Goal: Task Accomplishment & Management: Complete application form

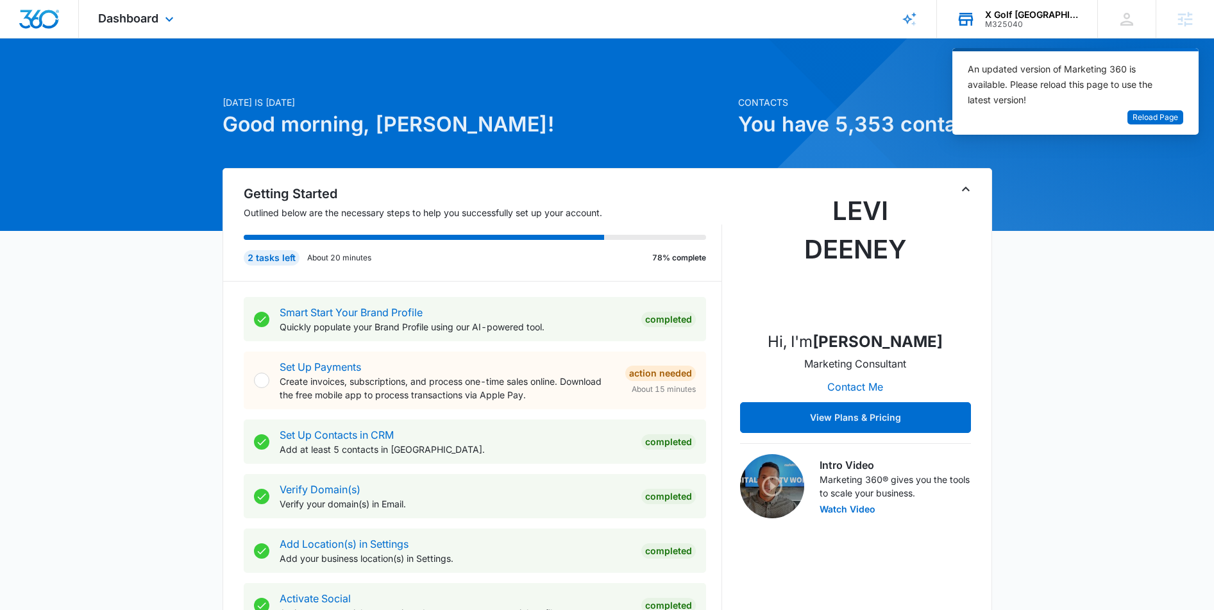
click at [1006, 8] on div "X Golf Fredericksburg M325040 Your Accounts View All" at bounding box center [1017, 19] width 160 height 38
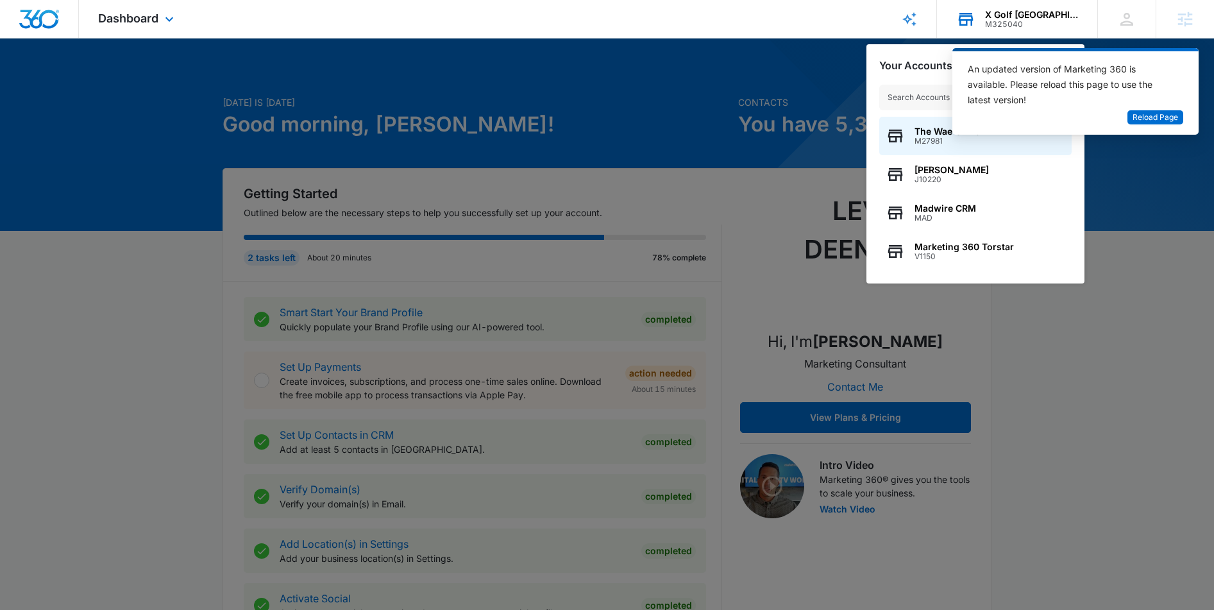
click at [898, 90] on input "text" at bounding box center [975, 98] width 192 height 26
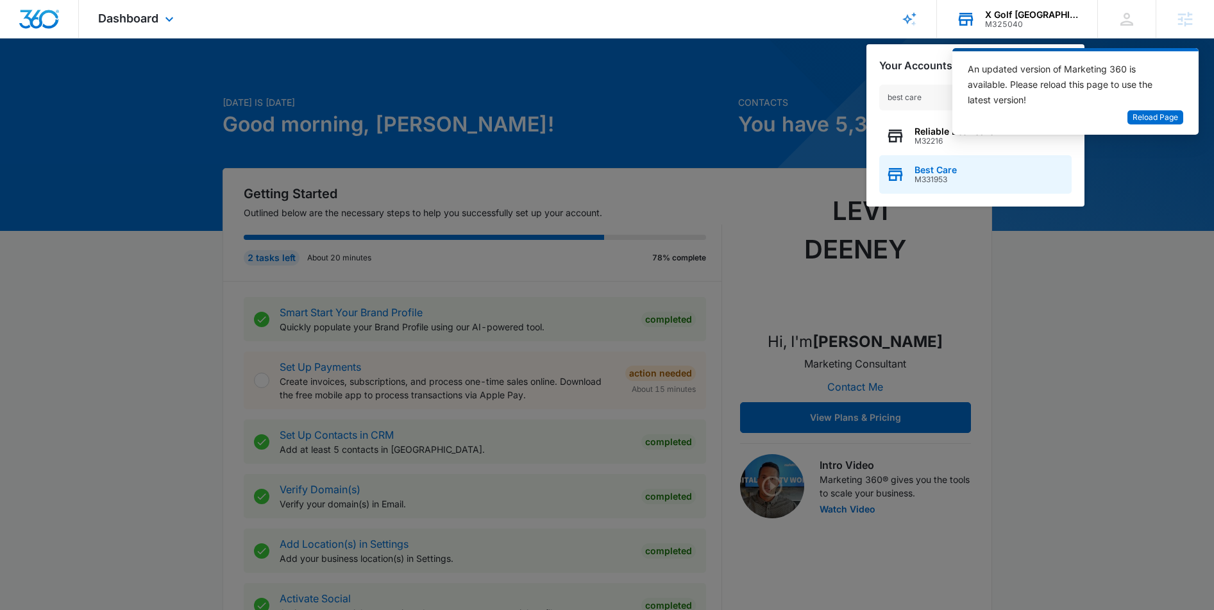
type input "best care"
click at [935, 169] on span "Best Care" at bounding box center [936, 170] width 42 height 10
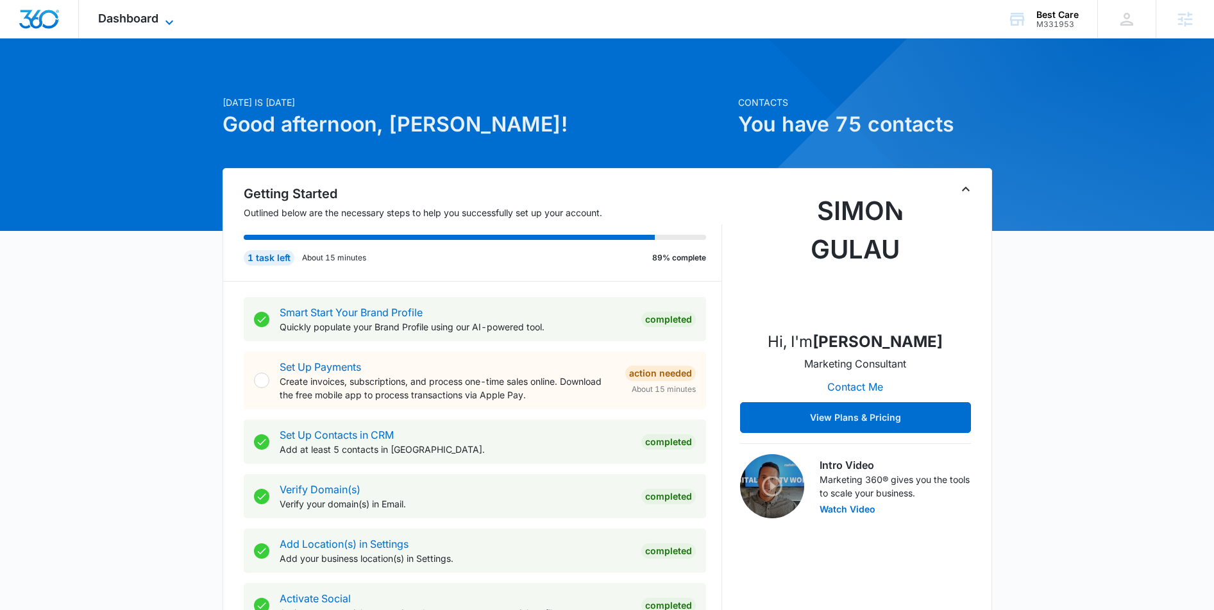
click at [155, 15] on span "Dashboard" at bounding box center [128, 18] width 60 height 13
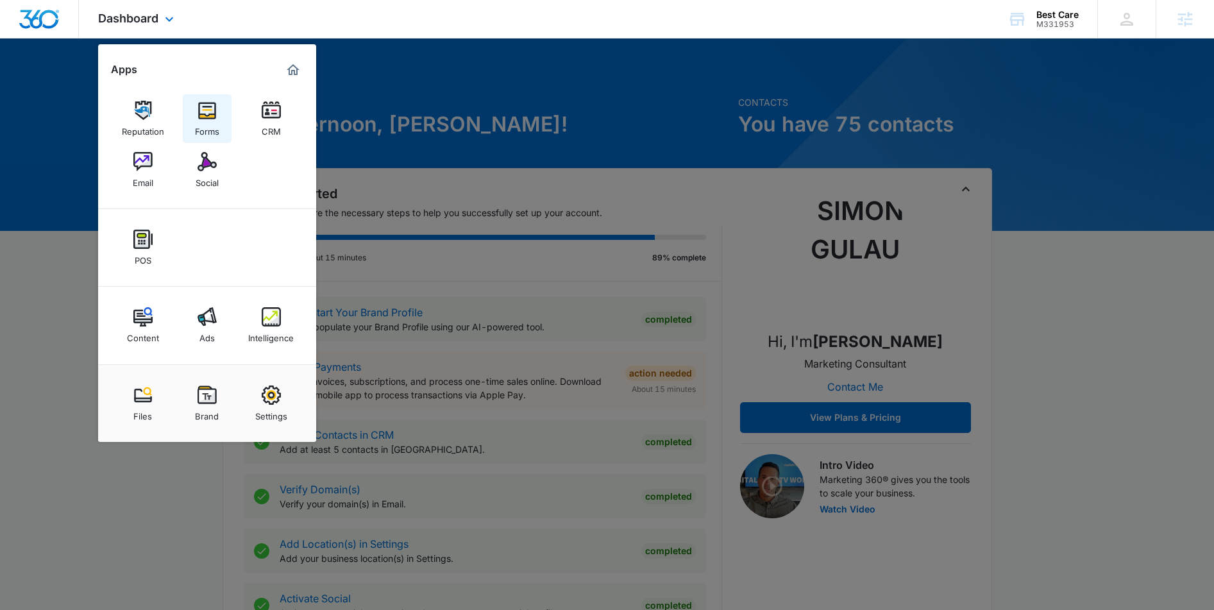
click at [205, 105] on img at bounding box center [207, 110] width 19 height 19
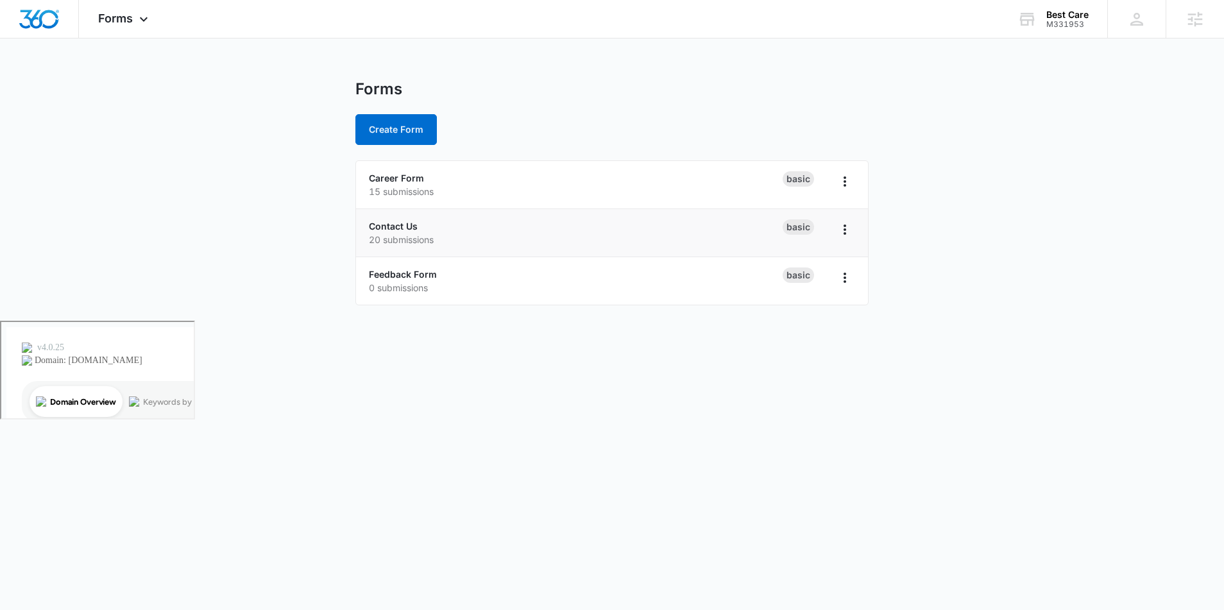
click at [389, 233] on p "20 submissions" at bounding box center [576, 239] width 414 height 13
click at [387, 230] on link "Contact Us" at bounding box center [393, 226] width 49 height 11
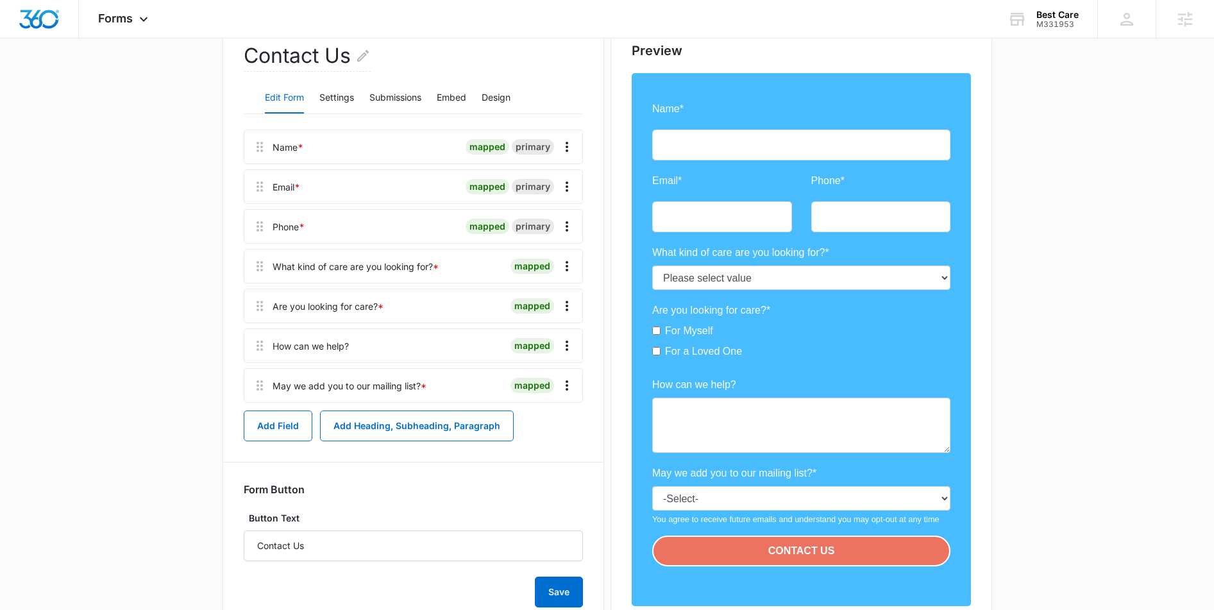
scroll to position [219, 0]
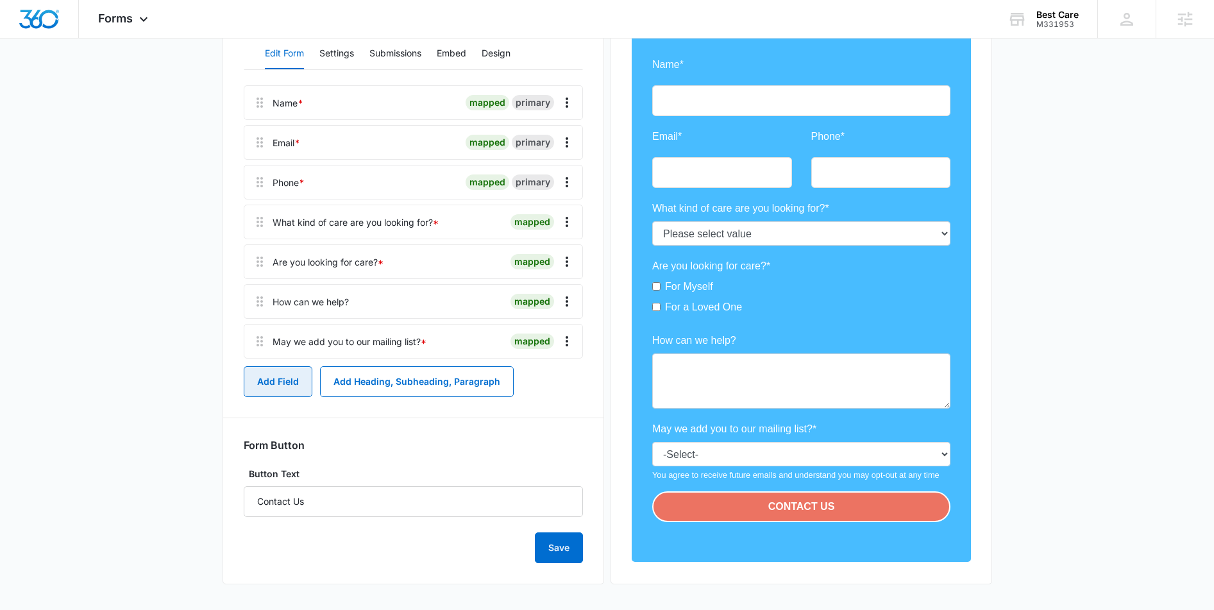
click at [257, 389] on button "Add Field" at bounding box center [278, 381] width 69 height 31
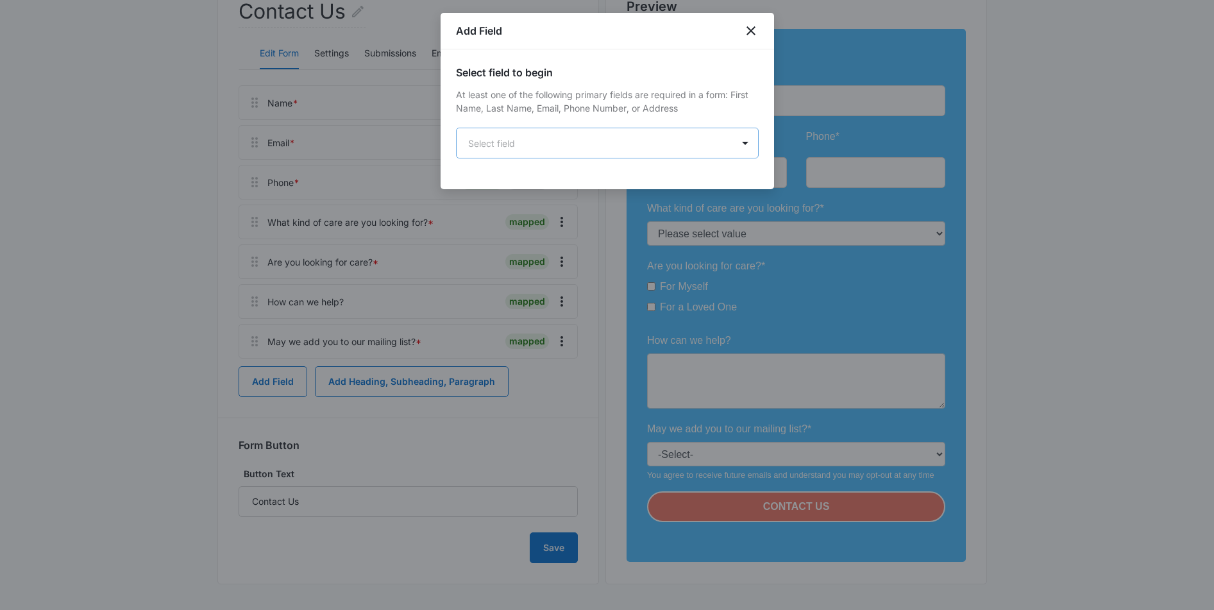
click at [540, 133] on body "Forms Apps Reputation Forms CRM Email Social POS Content Ads Intelligence Files…" at bounding box center [607, 246] width 1214 height 931
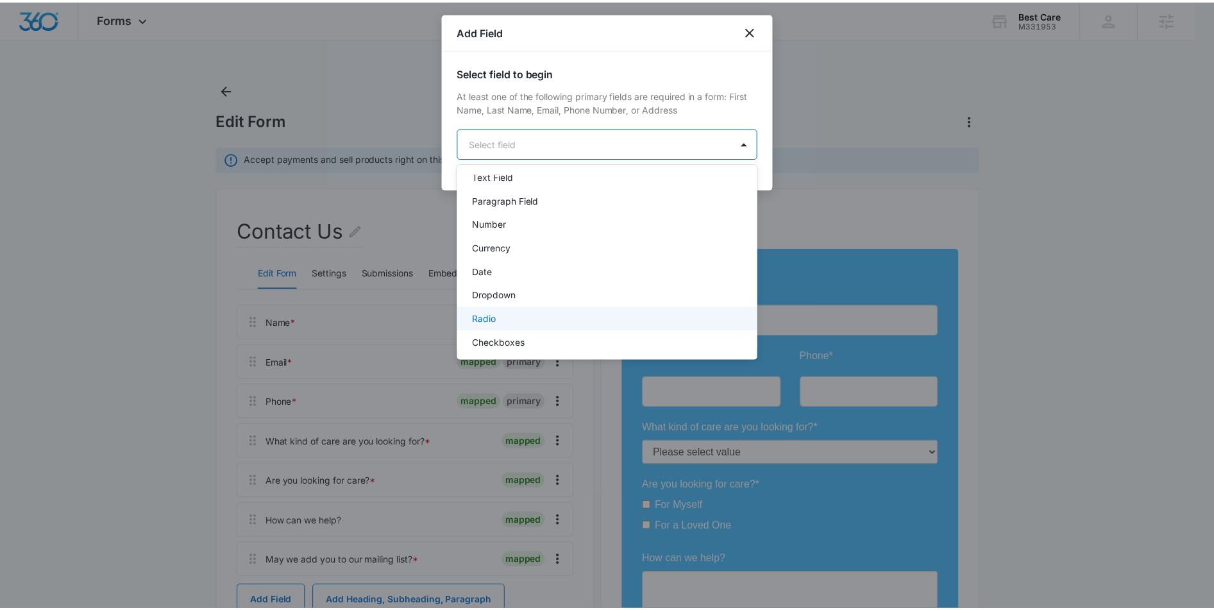
scroll to position [210, 0]
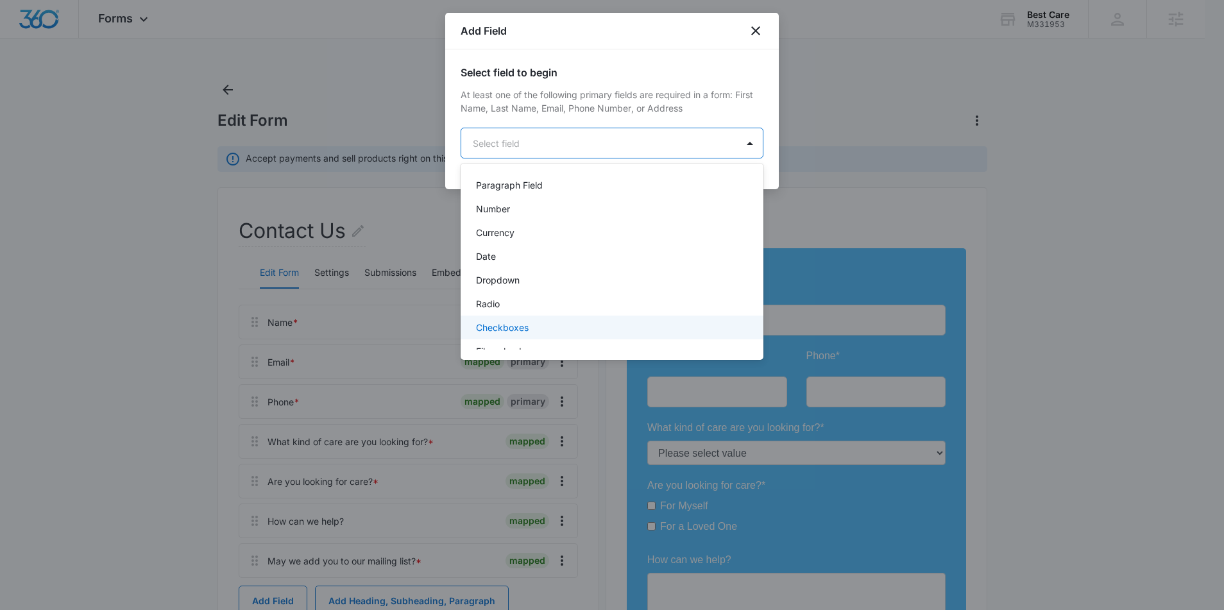
click at [503, 325] on p "Checkboxes" at bounding box center [502, 327] width 53 height 13
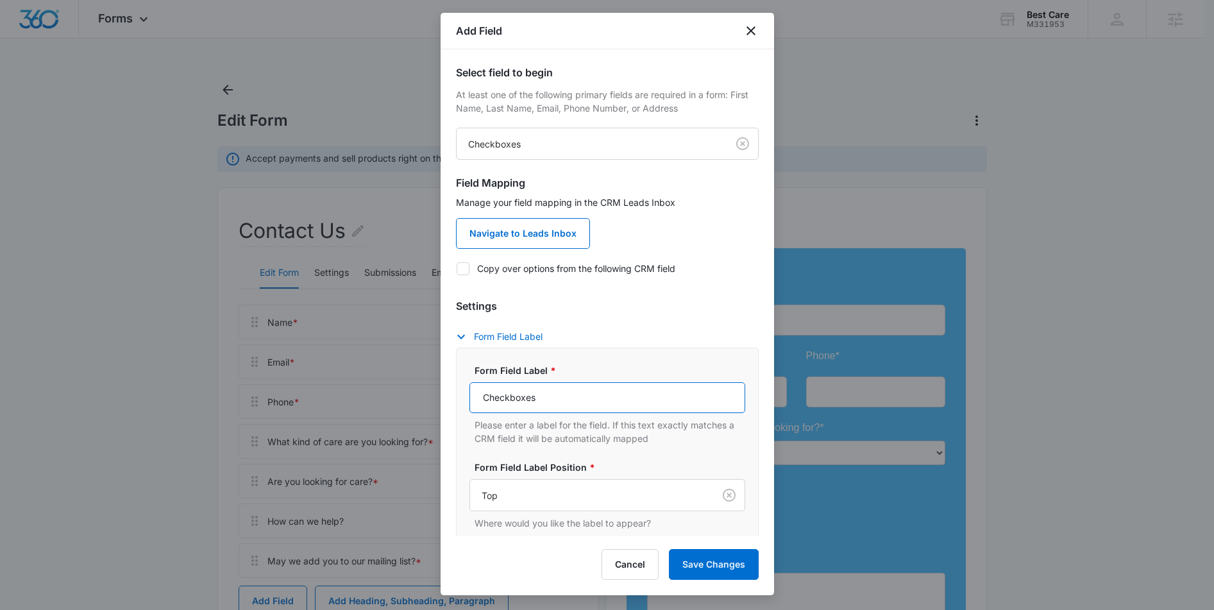
click at [563, 395] on input "Checkboxes" at bounding box center [608, 397] width 276 height 31
drag, startPoint x: 572, startPoint y: 396, endPoint x: 421, endPoint y: 376, distance: 151.4
click at [421, 376] on body "Forms Apps Reputation Forms CRM Email Social POS Content Ads Intelligence Files…" at bounding box center [607, 465] width 1214 height 931
drag, startPoint x: 676, startPoint y: 400, endPoint x: 557, endPoint y: 405, distance: 119.4
click at [557, 405] on input "I understand that this is only private pay." at bounding box center [608, 397] width 276 height 31
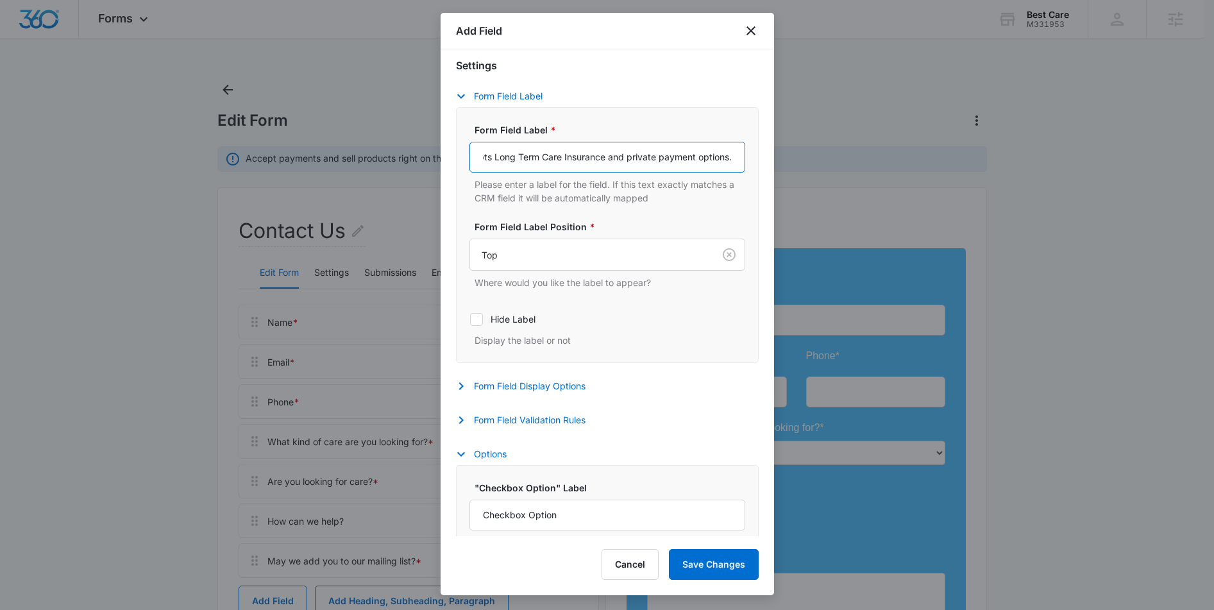
scroll to position [243, 0]
type input "I understand that Best Care only accepts Long Term Care Insurance and private p…"
click at [508, 388] on button "Form Field Display Options" at bounding box center [527, 383] width 142 height 15
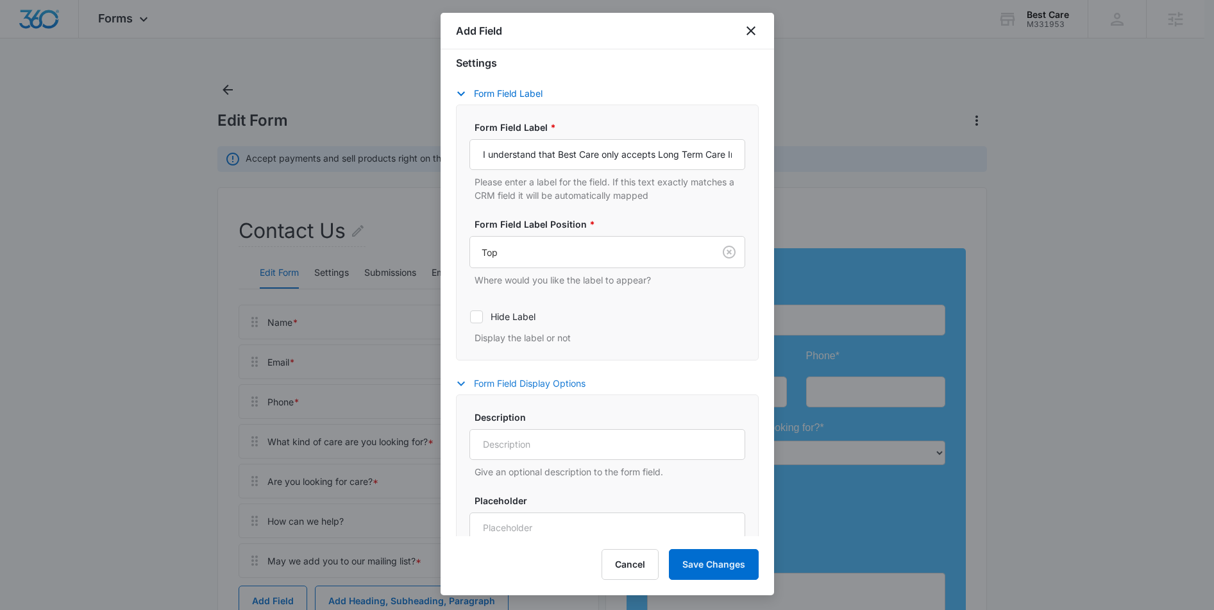
click at [520, 385] on button "Form Field Display Options" at bounding box center [527, 383] width 142 height 15
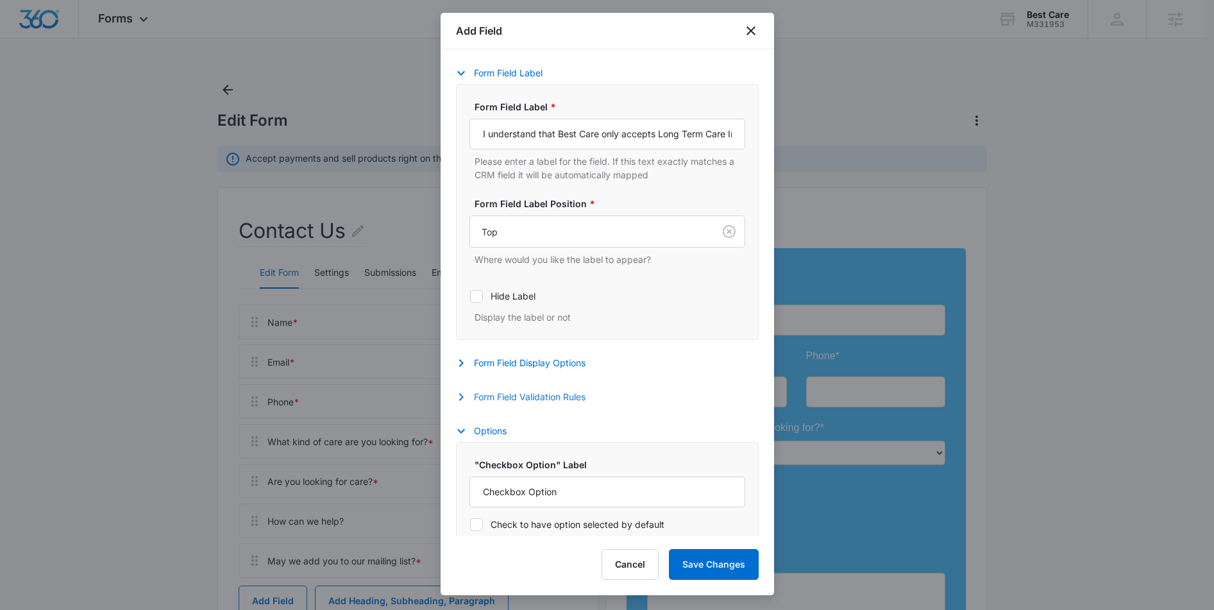
click at [505, 398] on button "Form Field Validation Rules" at bounding box center [527, 396] width 142 height 15
click at [479, 443] on icon at bounding box center [477, 439] width 12 height 12
click at [470, 439] on input "Required" at bounding box center [470, 438] width 1 height 1
checkbox input "true"
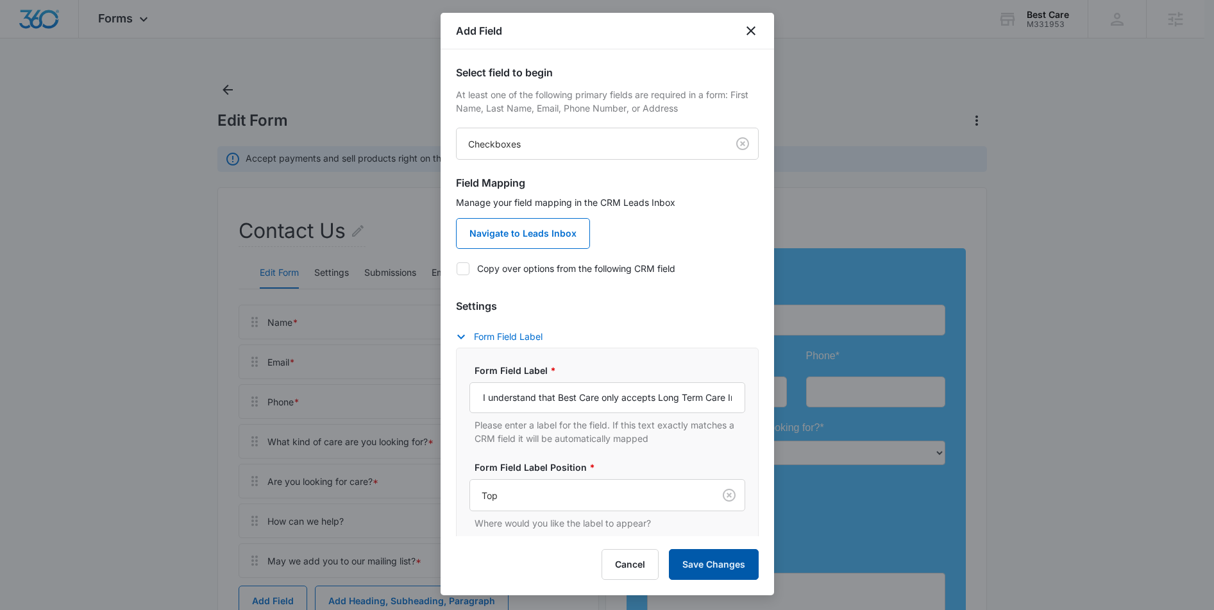
click at [712, 579] on button "Save Changes" at bounding box center [714, 564] width 90 height 31
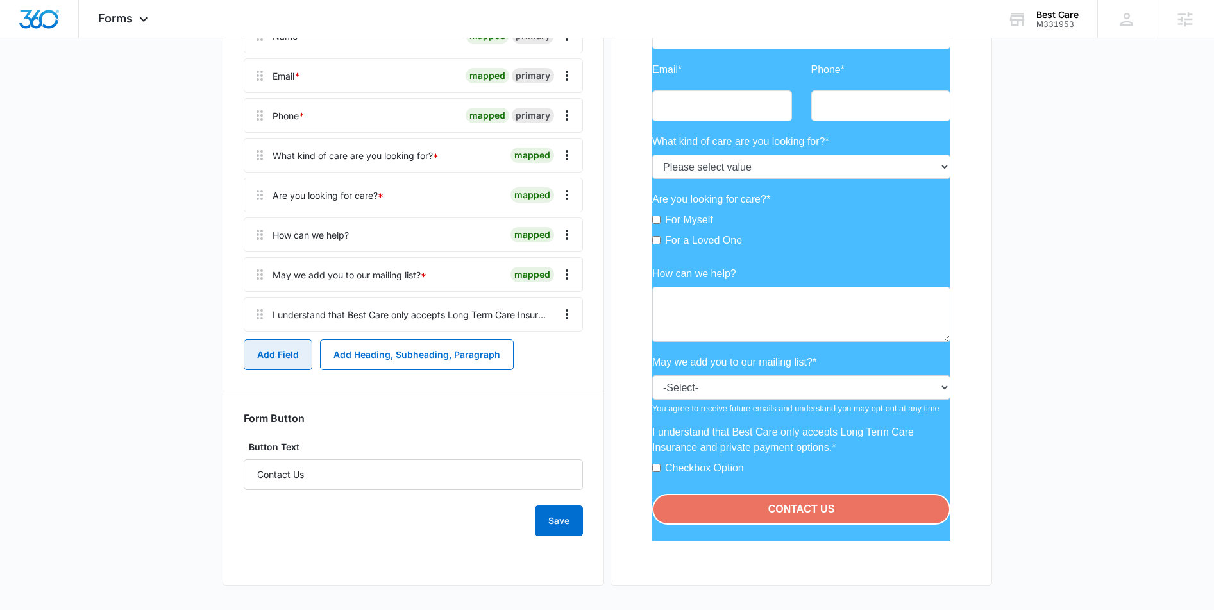
scroll to position [287, 0]
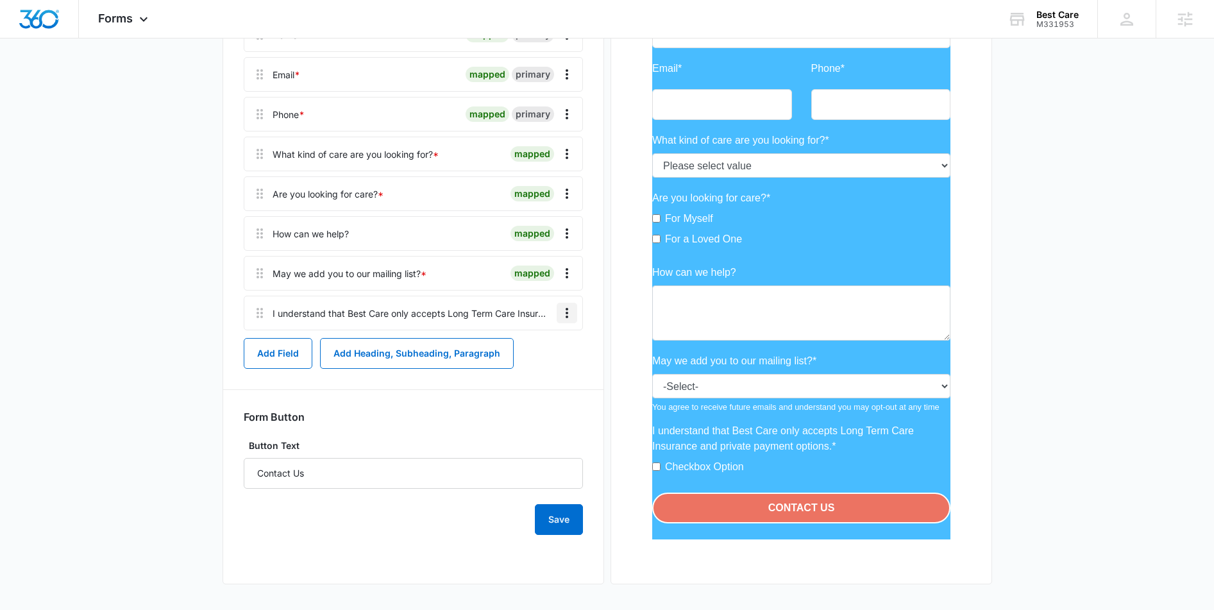
click at [572, 315] on icon "Overflow Menu" at bounding box center [566, 312] width 15 height 15
click at [528, 354] on button "Edit" at bounding box center [540, 348] width 73 height 19
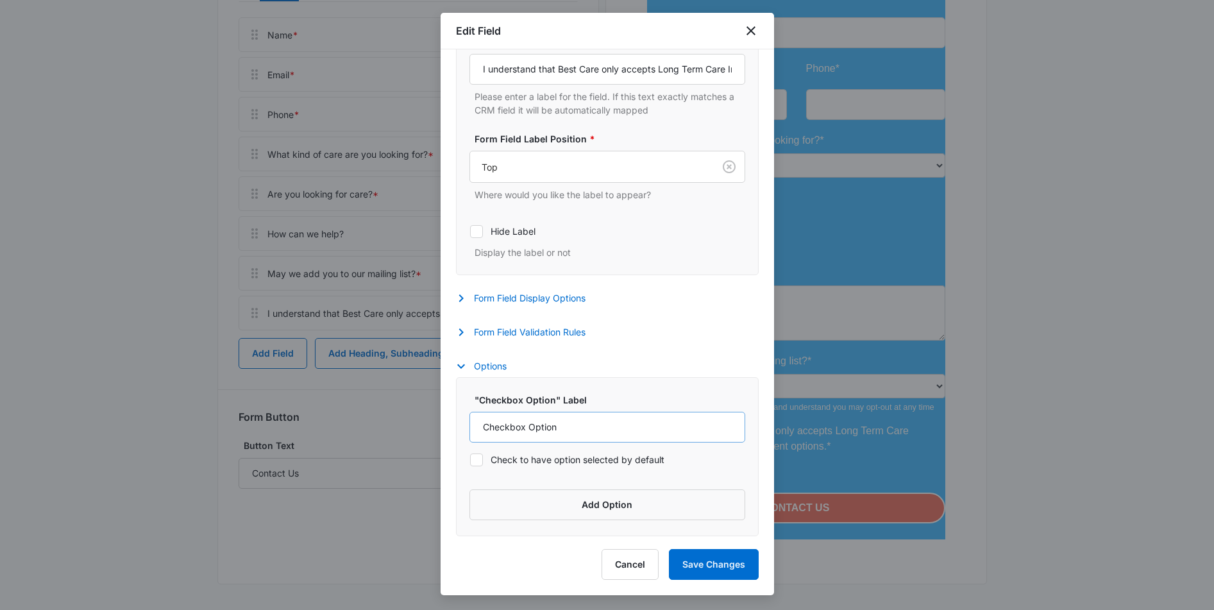
scroll to position [218, 0]
click at [579, 423] on input "Checkbox Option" at bounding box center [608, 427] width 276 height 31
drag, startPoint x: 588, startPoint y: 426, endPoint x: 454, endPoint y: 427, distance: 134.1
click at [454, 427] on div "Field Mapping Manage your field mapping in the CRM Leads Inbox Navigate to Lead…" at bounding box center [608, 292] width 334 height 487
type input "Yes"
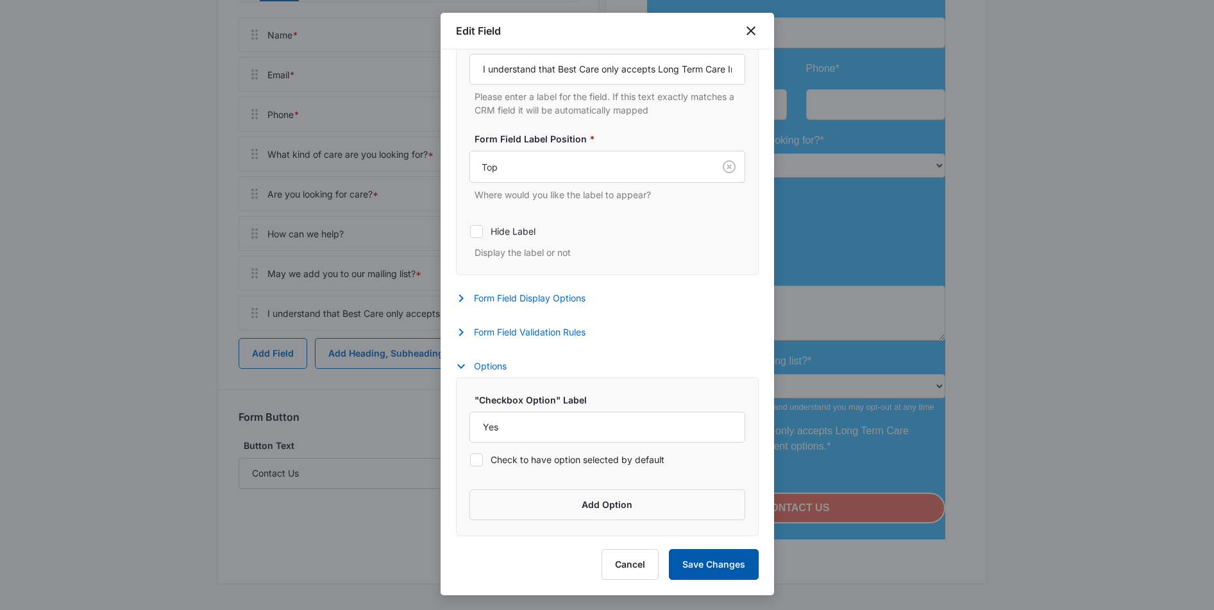
click at [724, 563] on button "Save Changes" at bounding box center [714, 564] width 90 height 31
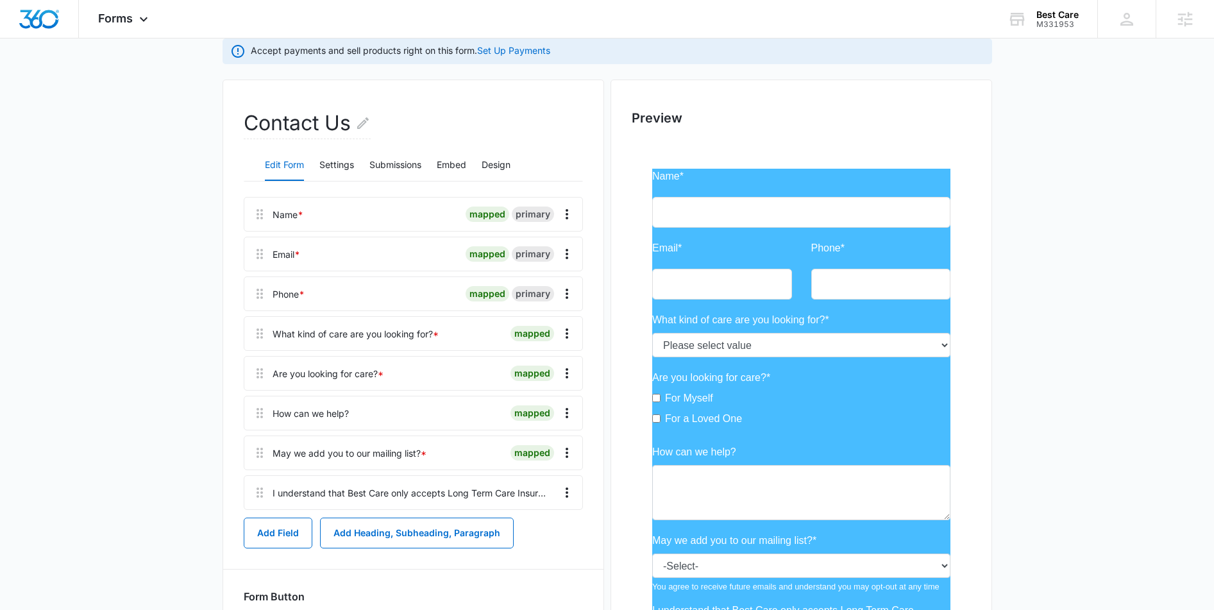
scroll to position [259, 0]
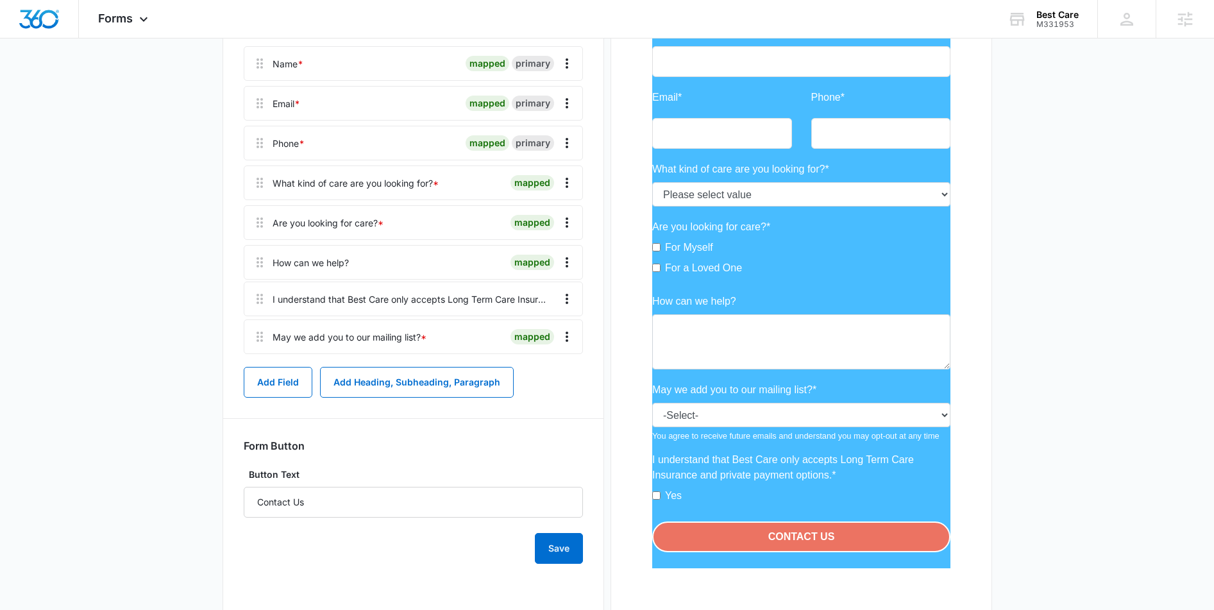
drag, startPoint x: 257, startPoint y: 344, endPoint x: 257, endPoint y: 288, distance: 56.5
click at [257, 288] on div "Name * mapped primary Email * mapped primary Phone * mapped primary What kind o…" at bounding box center [413, 202] width 339 height 313
click at [296, 391] on button "Add Field" at bounding box center [278, 382] width 69 height 31
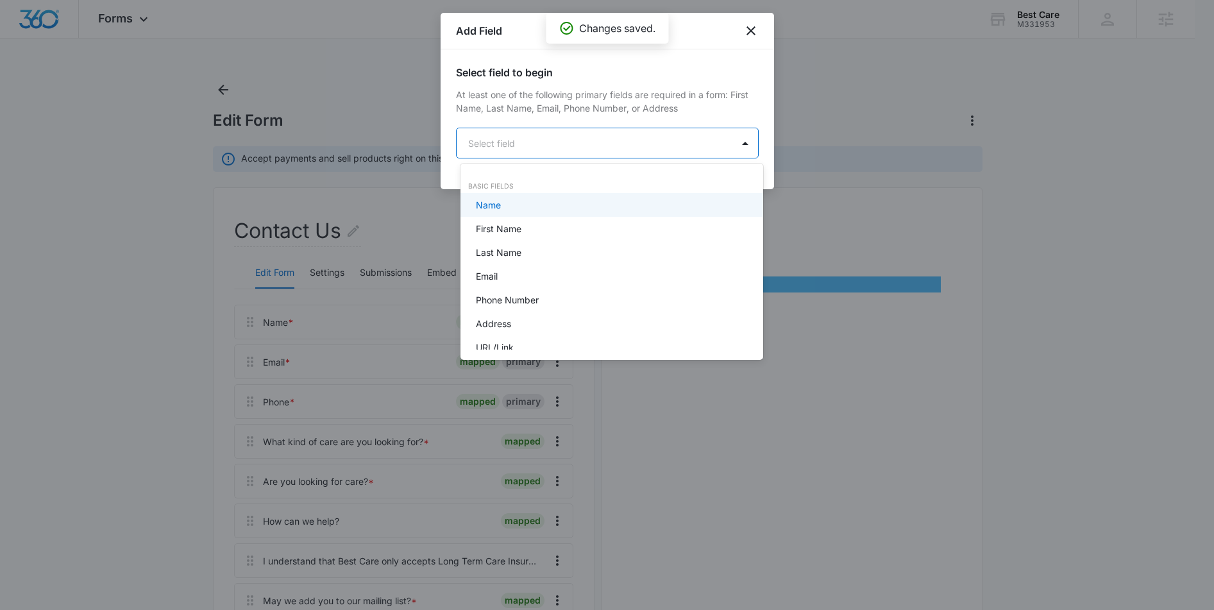
scroll to position [0, 0]
click at [552, 136] on body "Forms Apps Reputation Forms CRM Email Social POS Content Ads Intelligence Files…" at bounding box center [612, 305] width 1224 height 610
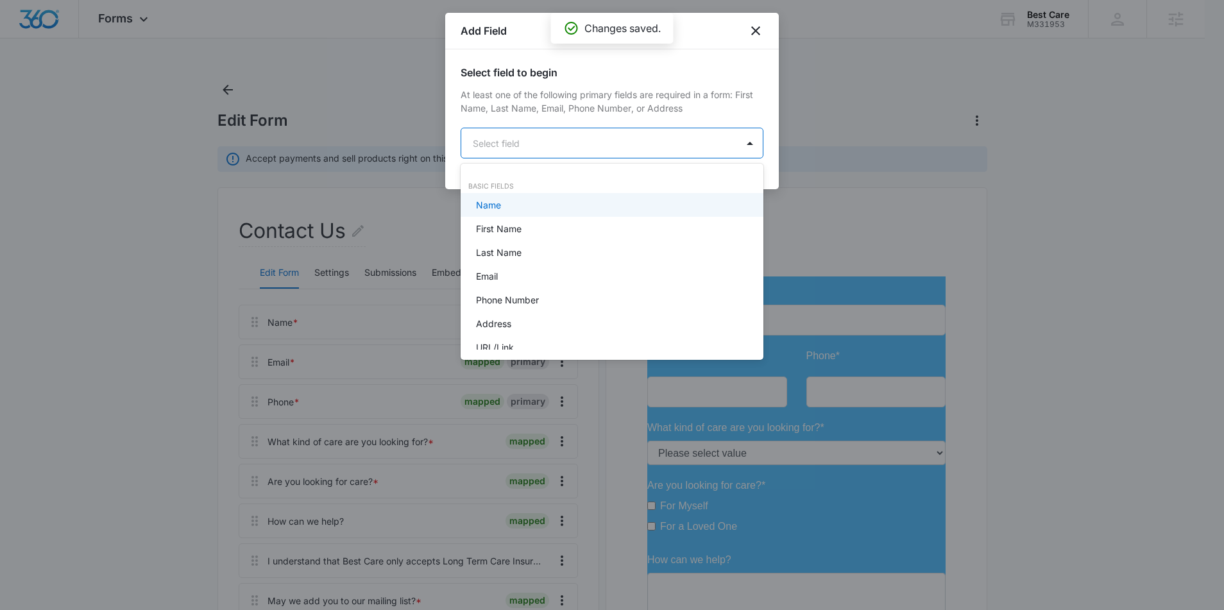
type input "h"
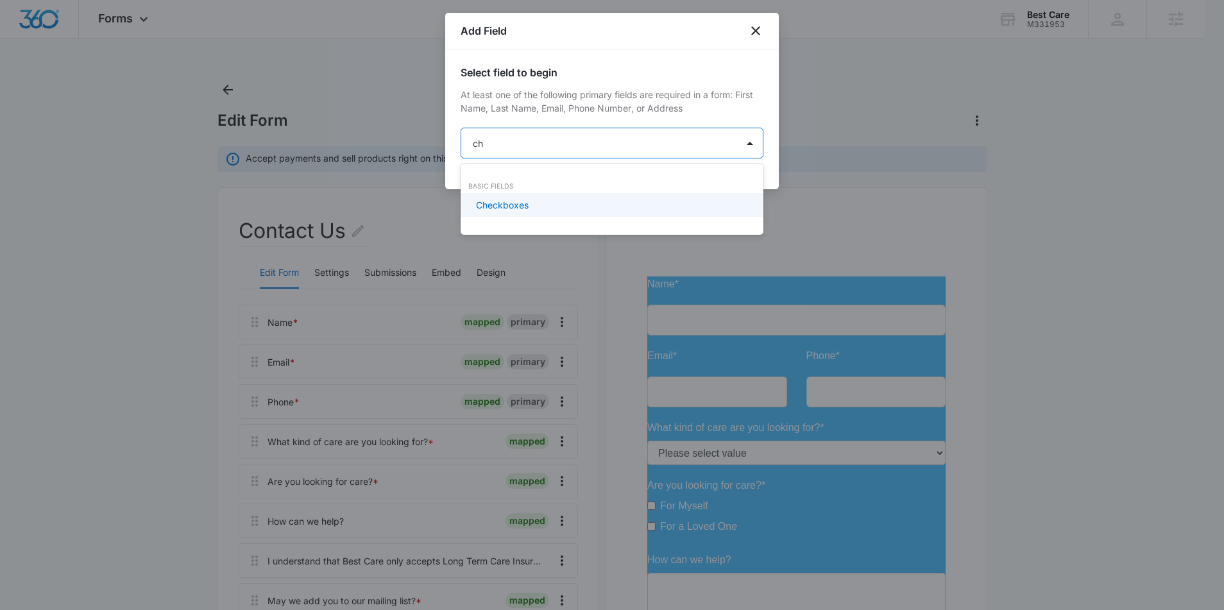
type input "che"
click at [522, 199] on p "Checkboxes" at bounding box center [502, 204] width 53 height 13
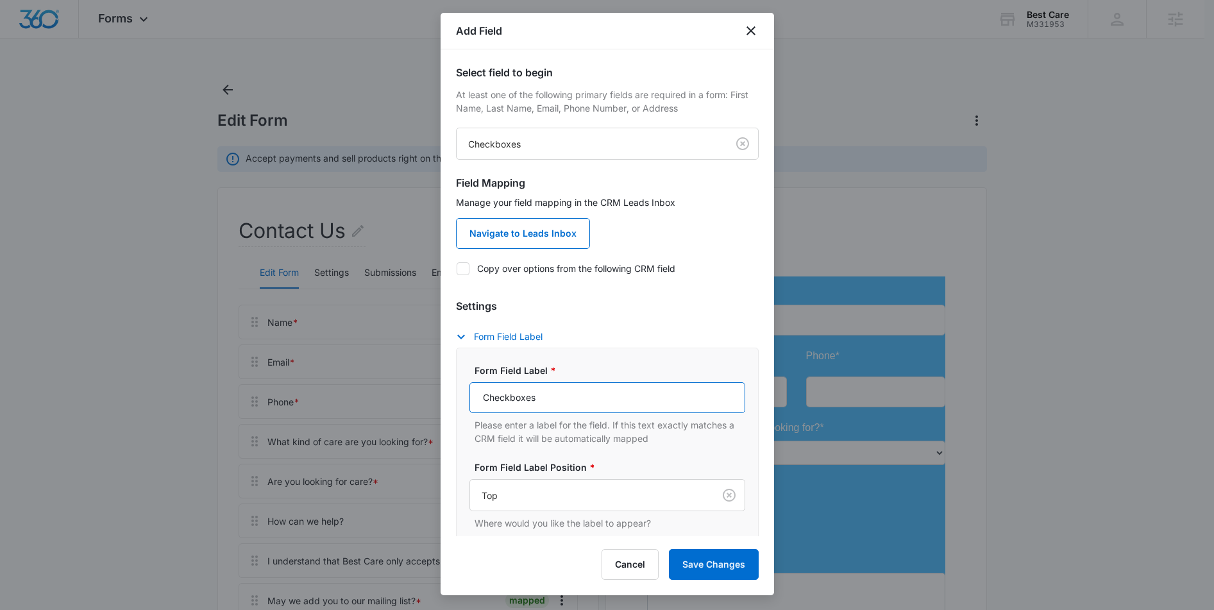
drag, startPoint x: 553, startPoint y: 391, endPoint x: 443, endPoint y: 394, distance: 110.4
click at [443, 394] on div "Select field to begin At least one of the following primary fields are required…" at bounding box center [608, 292] width 334 height 487
type input "Do you have Long Term Care Insurance?"
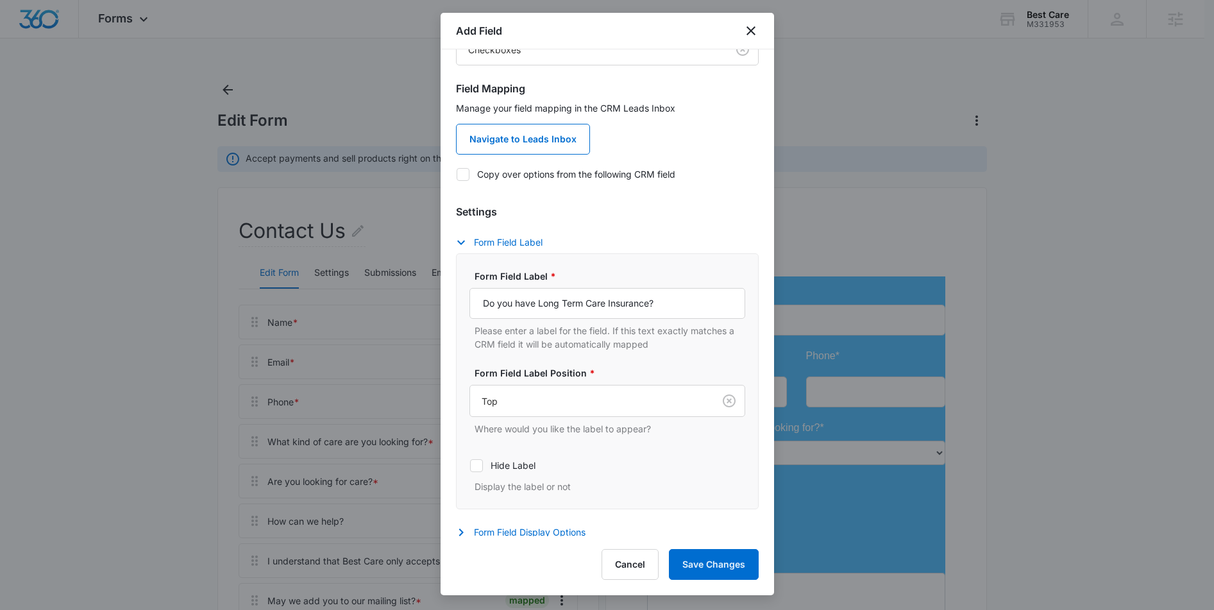
scroll to position [328, 0]
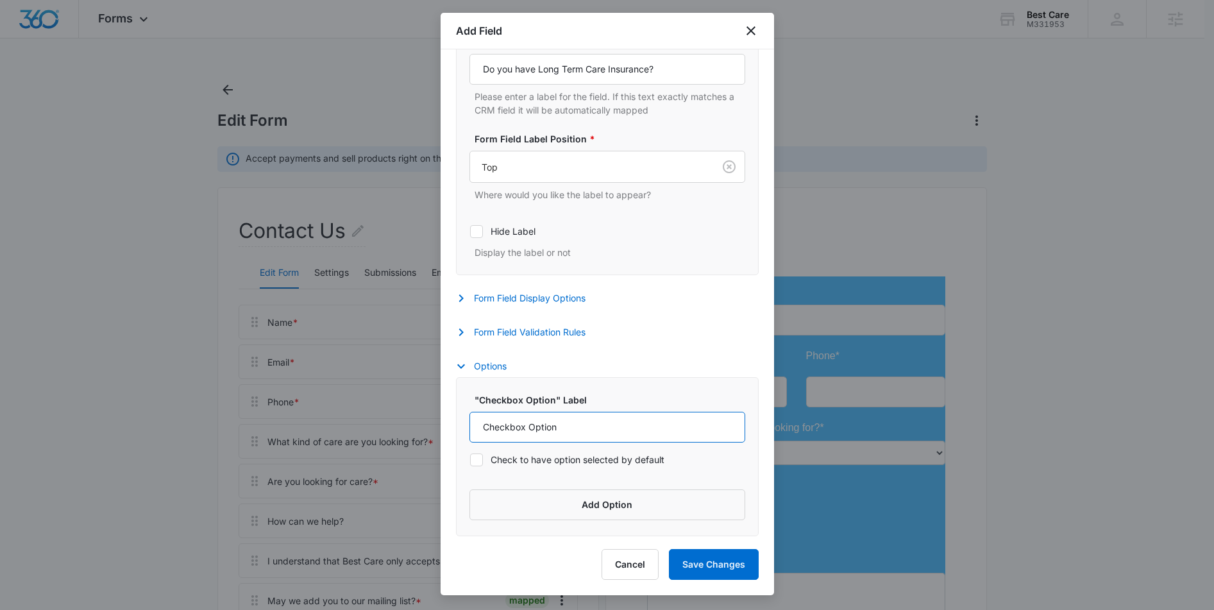
drag, startPoint x: 513, startPoint y: 425, endPoint x: 382, endPoint y: 419, distance: 130.4
click at [382, 419] on body "Forms Apps Reputation Forms CRM Email Social POS Content Ads Intelligence Files…" at bounding box center [607, 499] width 1214 height 999
type input "Yes"
click at [561, 507] on button "Add Option" at bounding box center [608, 504] width 276 height 31
click at [529, 511] on input "Label" at bounding box center [596, 523] width 253 height 31
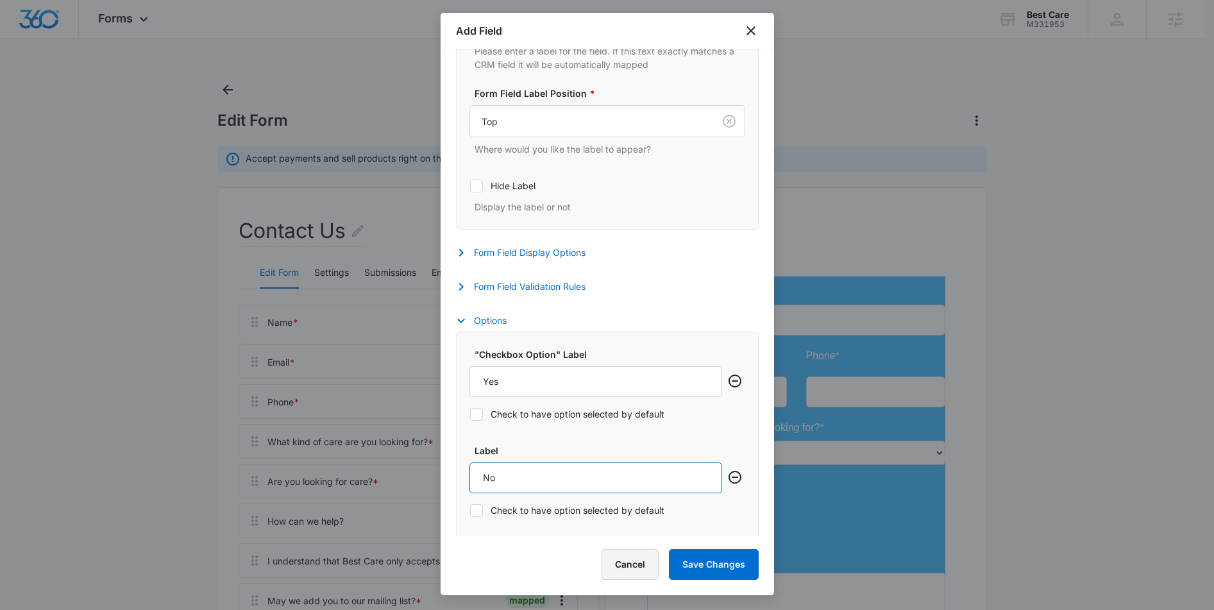
scroll to position [425, 0]
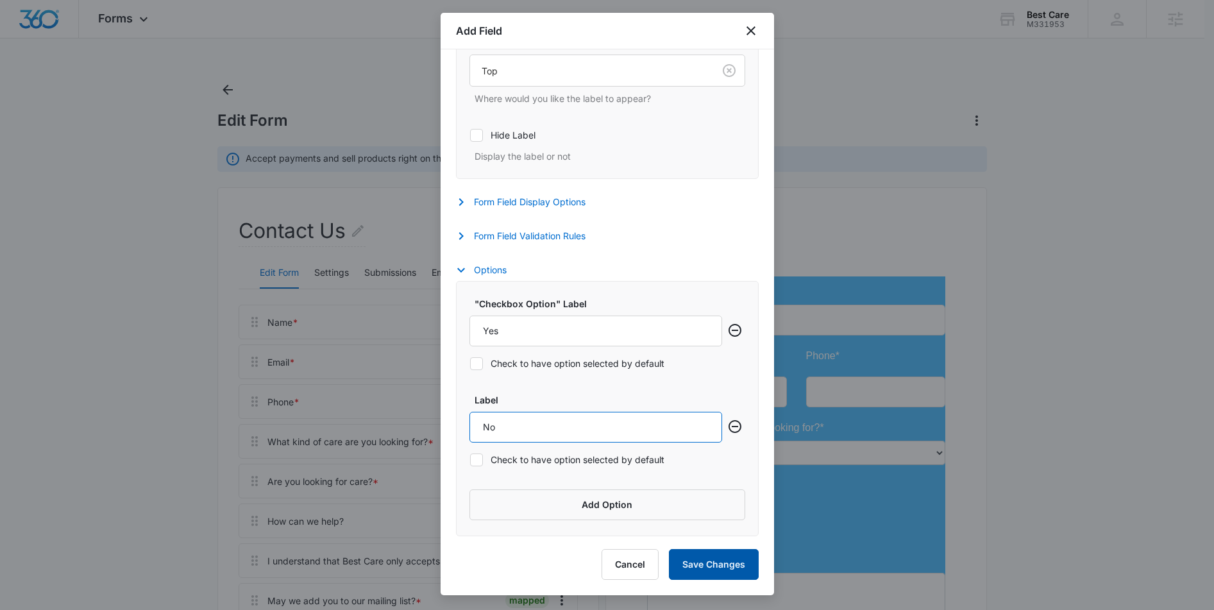
type input "No"
click at [715, 565] on button "Save Changes" at bounding box center [714, 564] width 90 height 31
click at [498, 237] on button "Form Field Validation Rules" at bounding box center [527, 235] width 142 height 15
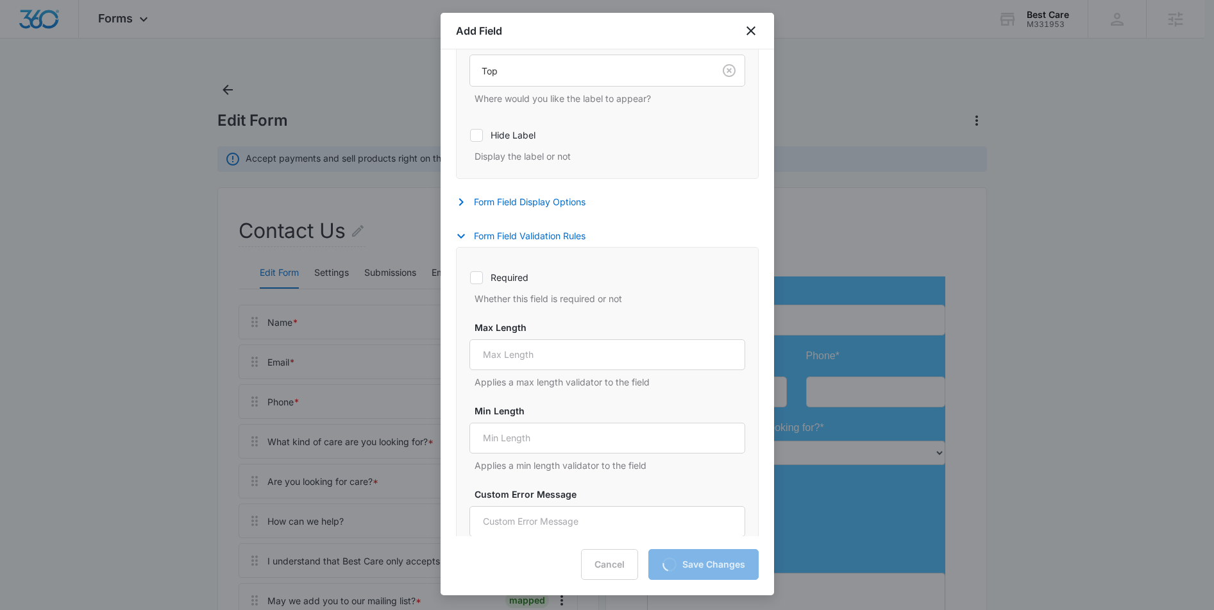
click at [480, 277] on icon at bounding box center [477, 278] width 12 height 12
click at [470, 277] on input "Required" at bounding box center [470, 277] width 1 height 1
checkbox input "true"
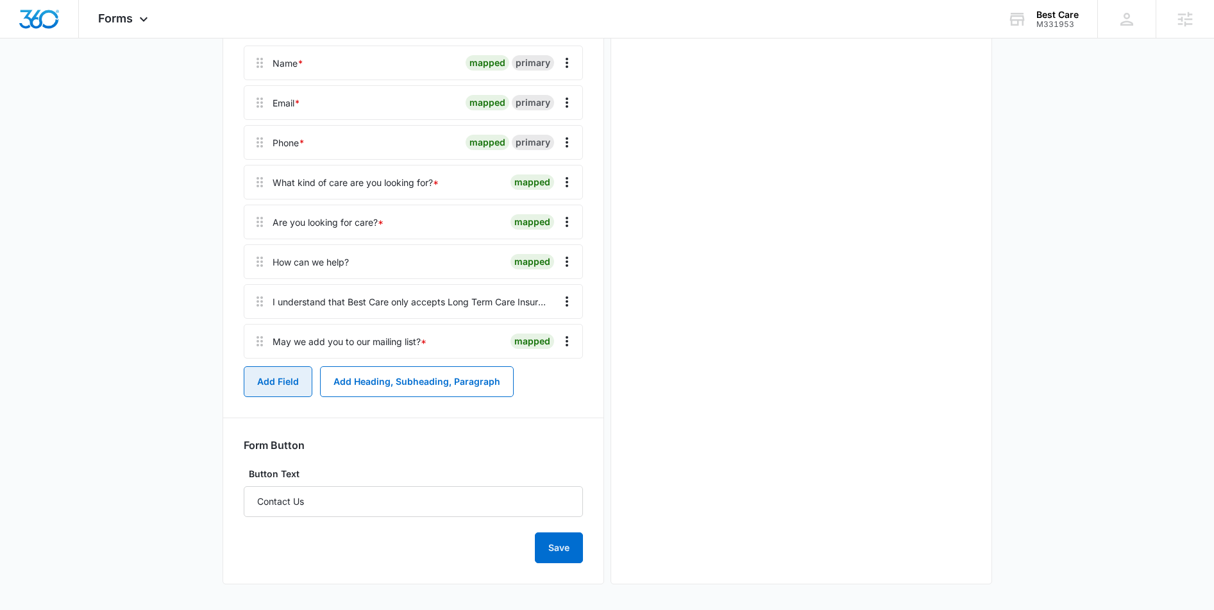
scroll to position [0, 0]
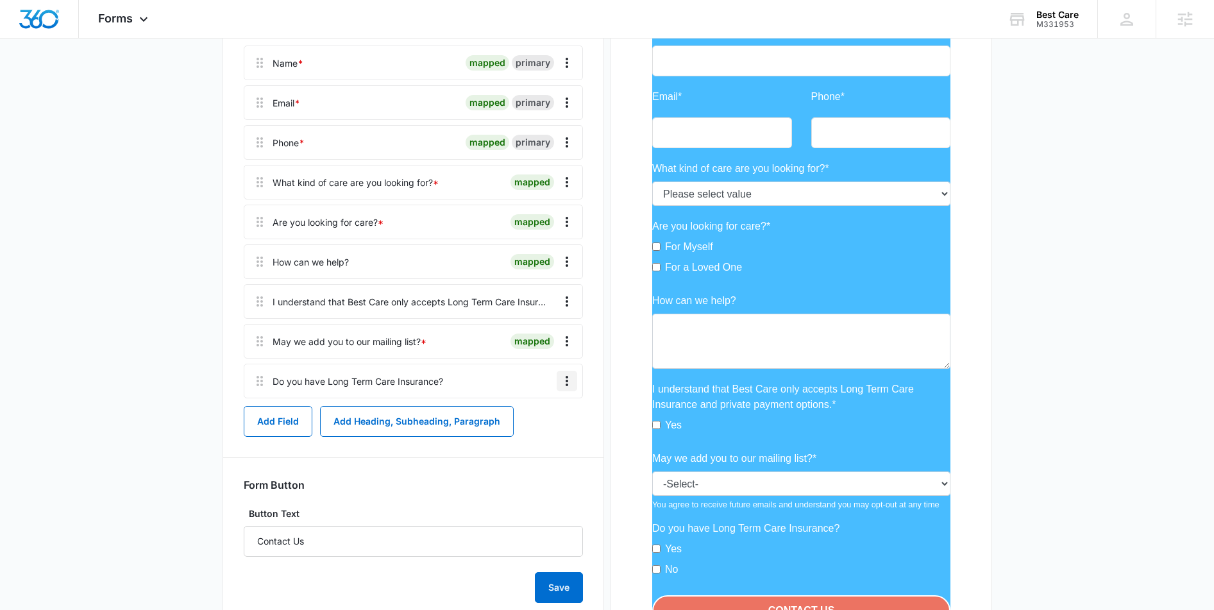
click at [569, 380] on icon "Overflow Menu" at bounding box center [566, 380] width 15 height 15
click at [547, 412] on button "Edit" at bounding box center [540, 416] width 73 height 19
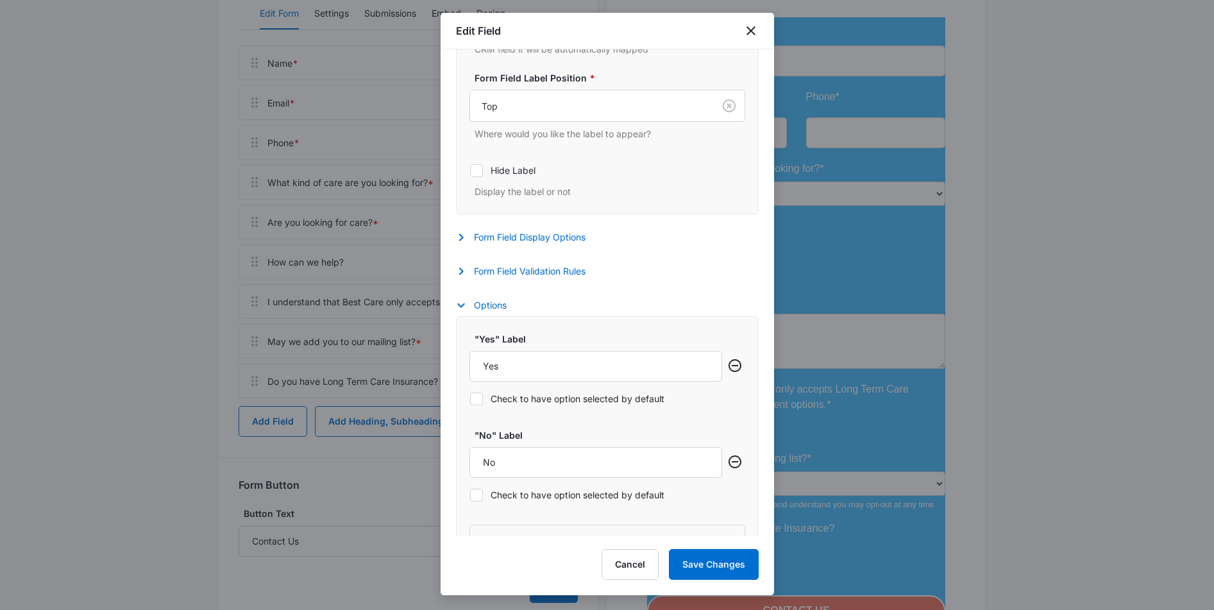
scroll to position [286, 0]
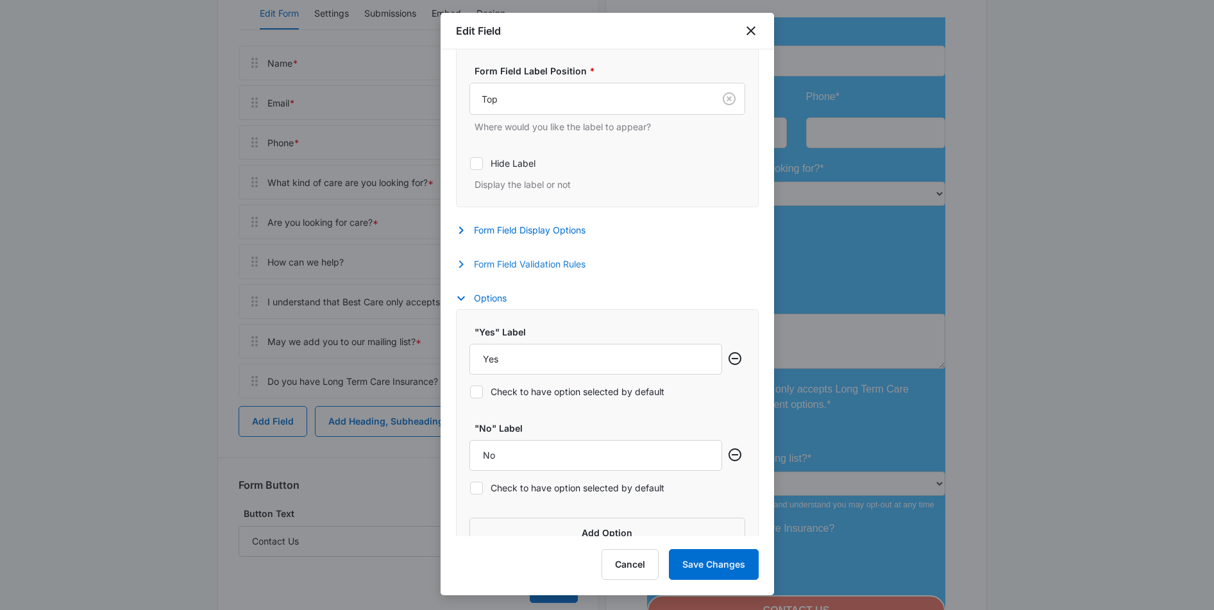
click at [525, 263] on button "Form Field Validation Rules" at bounding box center [527, 264] width 142 height 15
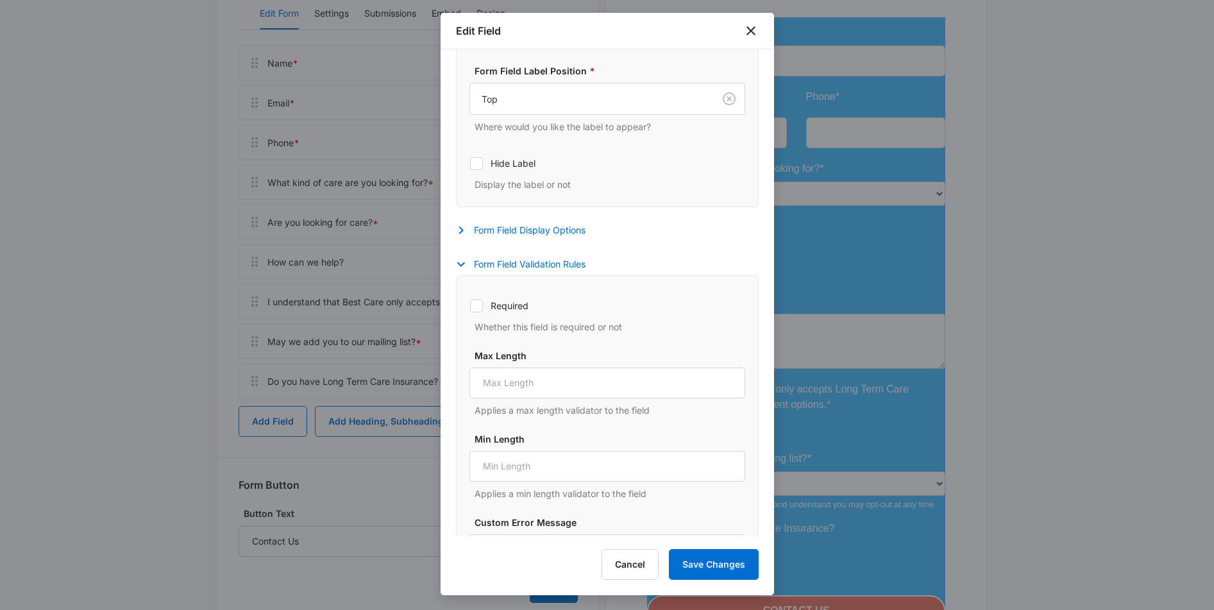
click at [482, 305] on icon at bounding box center [477, 306] width 12 height 12
click at [470, 305] on input "Required" at bounding box center [470, 305] width 1 height 1
checkbox input "true"
click at [741, 557] on button "Save Changes" at bounding box center [714, 564] width 90 height 31
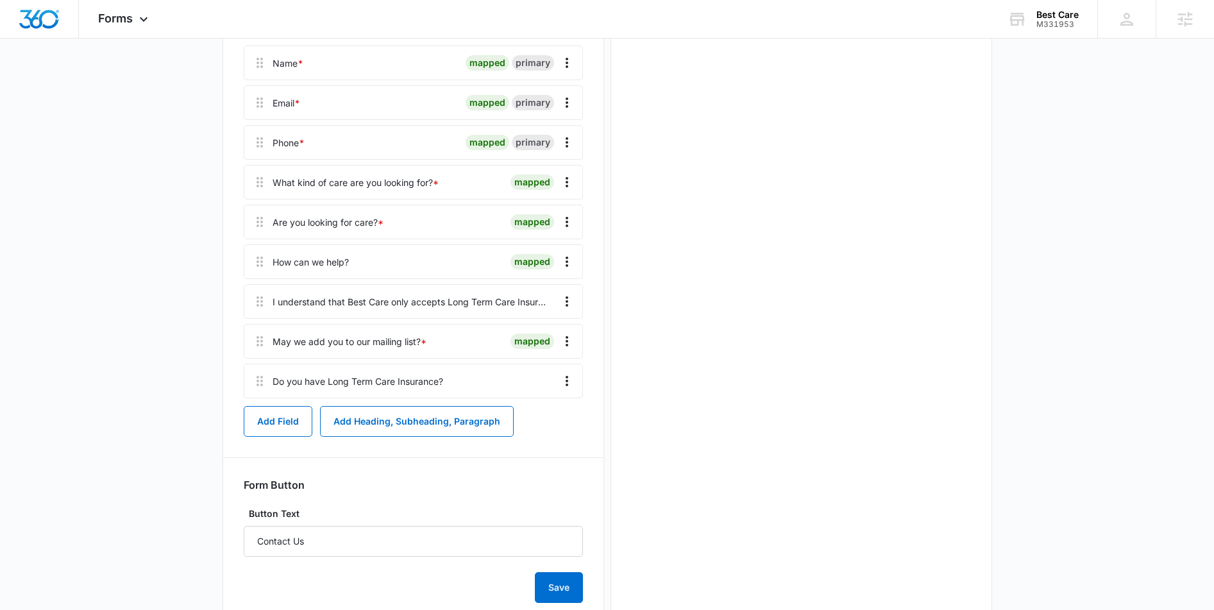
scroll to position [0, 0]
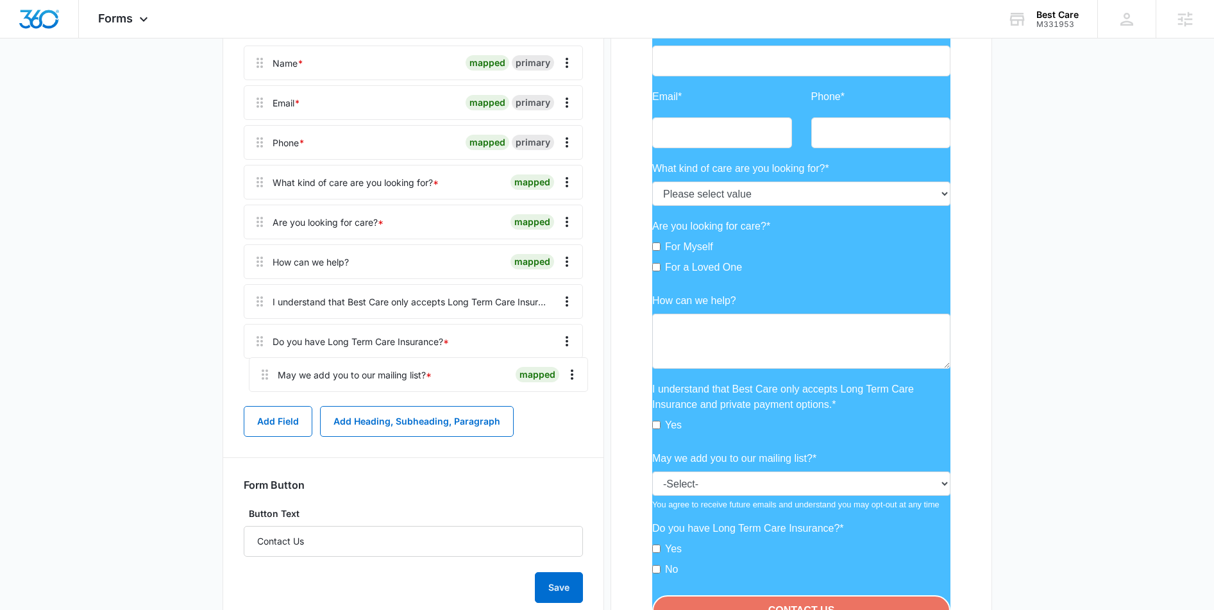
drag, startPoint x: 258, startPoint y: 345, endPoint x: 263, endPoint y: 370, distance: 25.5
click at [263, 370] on div "Name * mapped primary Email * mapped primary Phone * mapped primary What kind o…" at bounding box center [413, 222] width 339 height 353
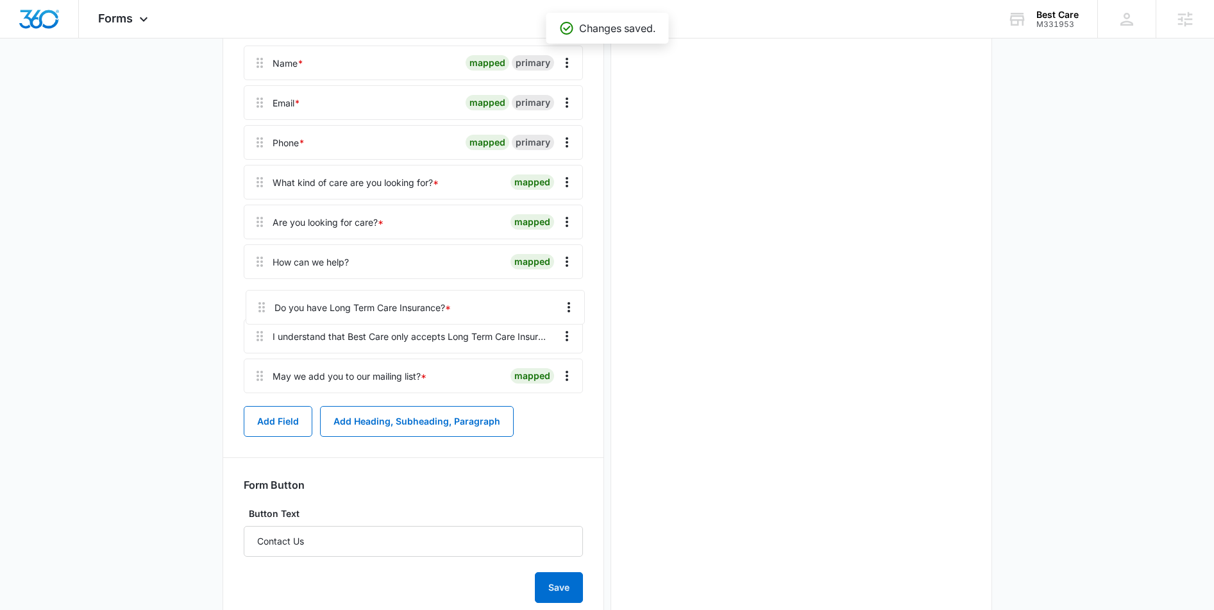
drag, startPoint x: 264, startPoint y: 349, endPoint x: 266, endPoint y: 307, distance: 42.4
click at [266, 307] on div "Name * mapped primary Email * mapped primary Phone * mapped primary What kind o…" at bounding box center [413, 222] width 339 height 353
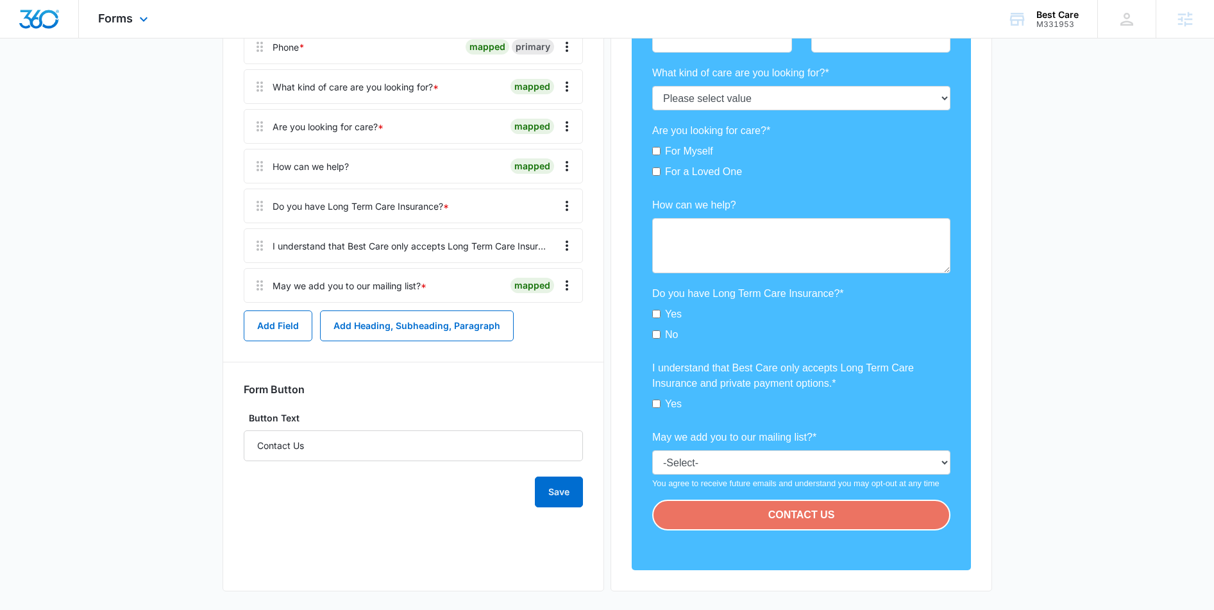
scroll to position [362, 0]
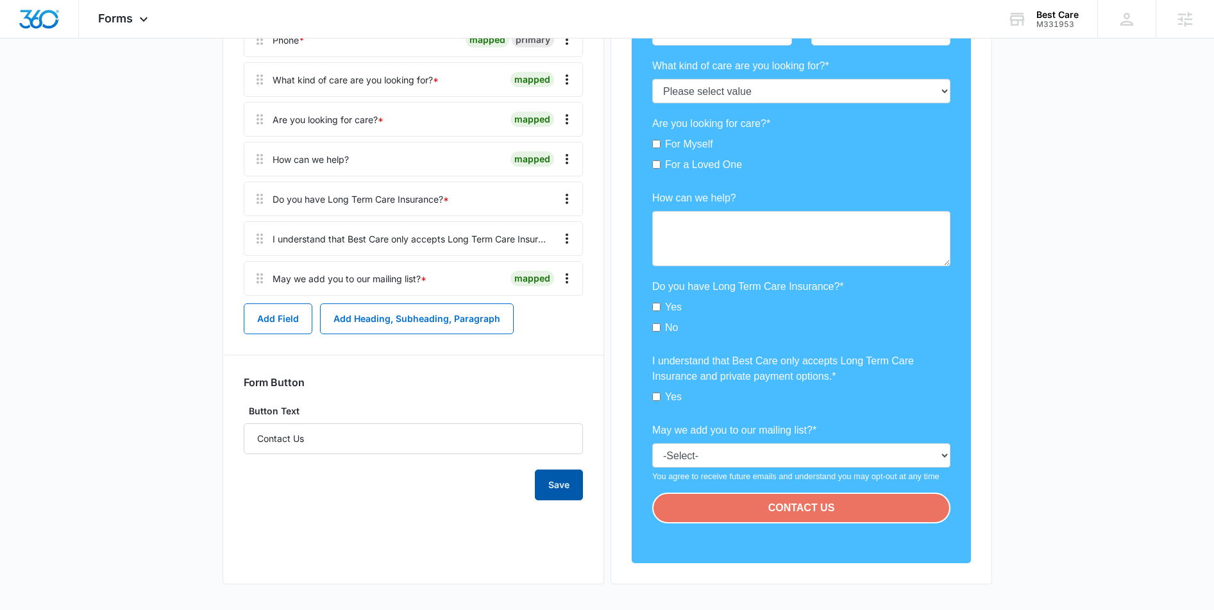
click at [564, 494] on button "Save" at bounding box center [559, 485] width 48 height 31
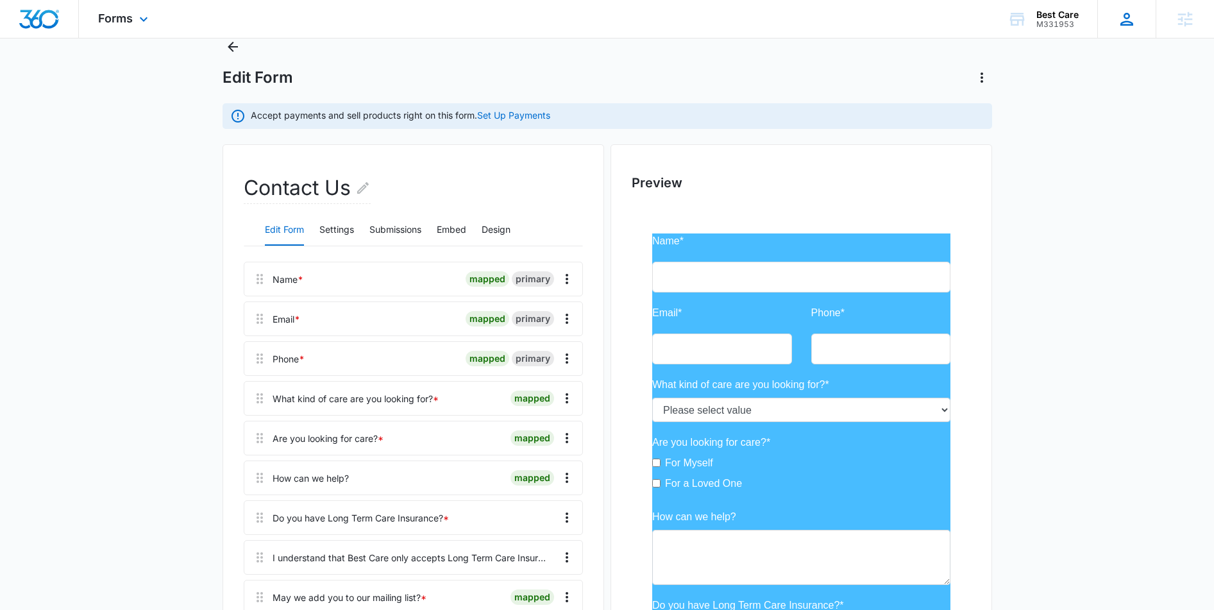
scroll to position [0, 0]
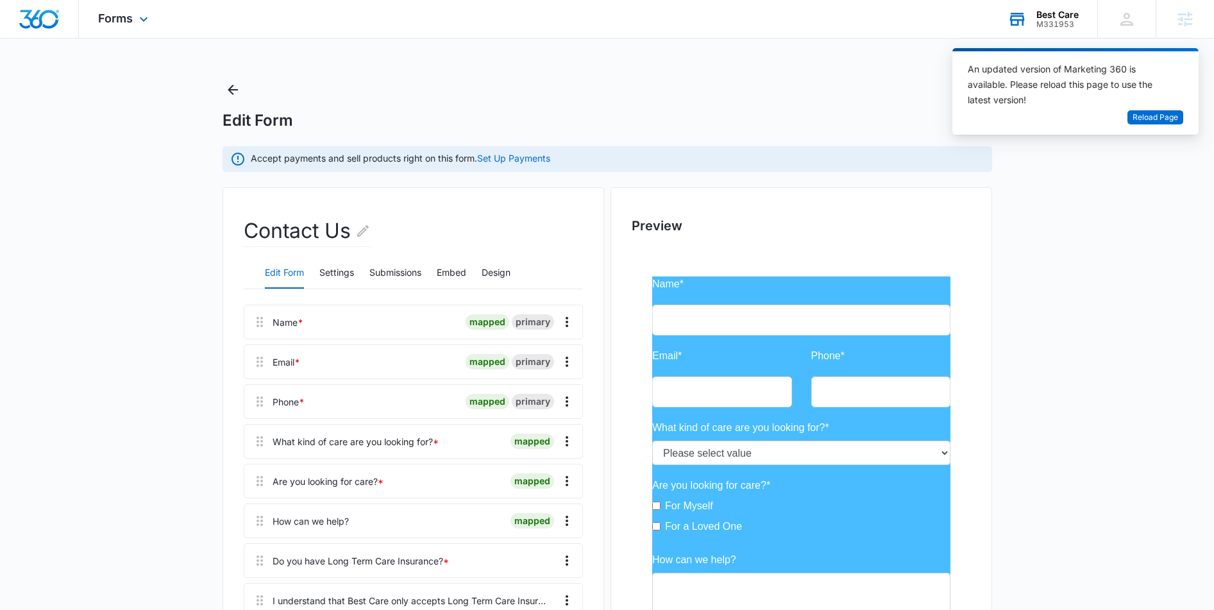
click at [1059, 18] on div "Best Care" at bounding box center [1058, 15] width 42 height 10
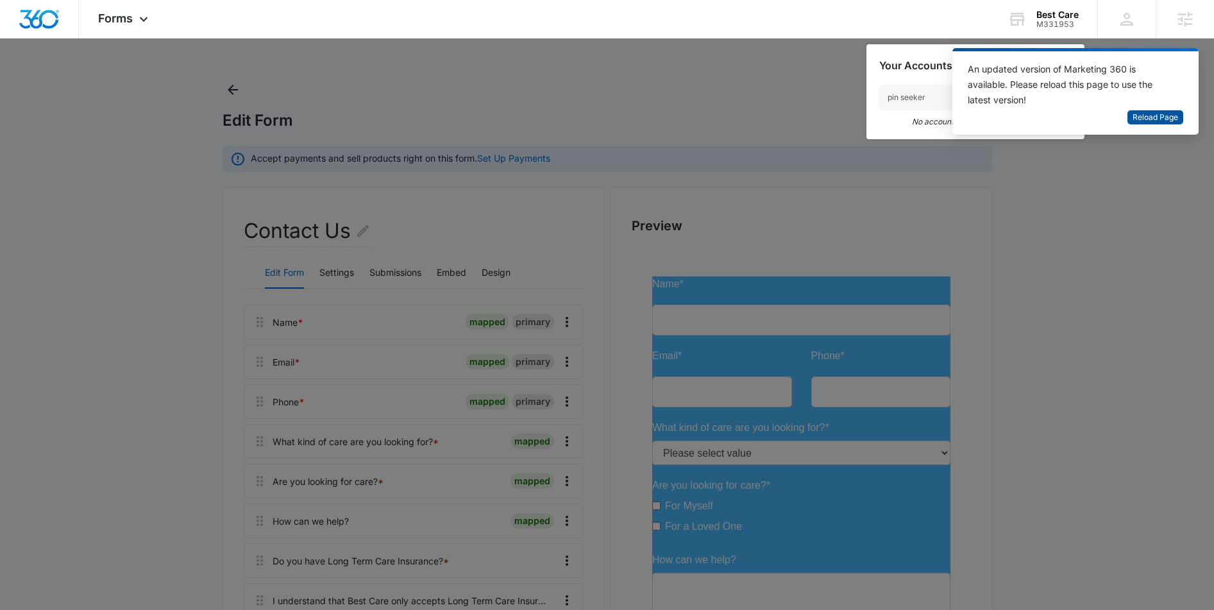
type input "pin seeker"
click at [1150, 118] on span "Reload Page" at bounding box center [1156, 118] width 46 height 12
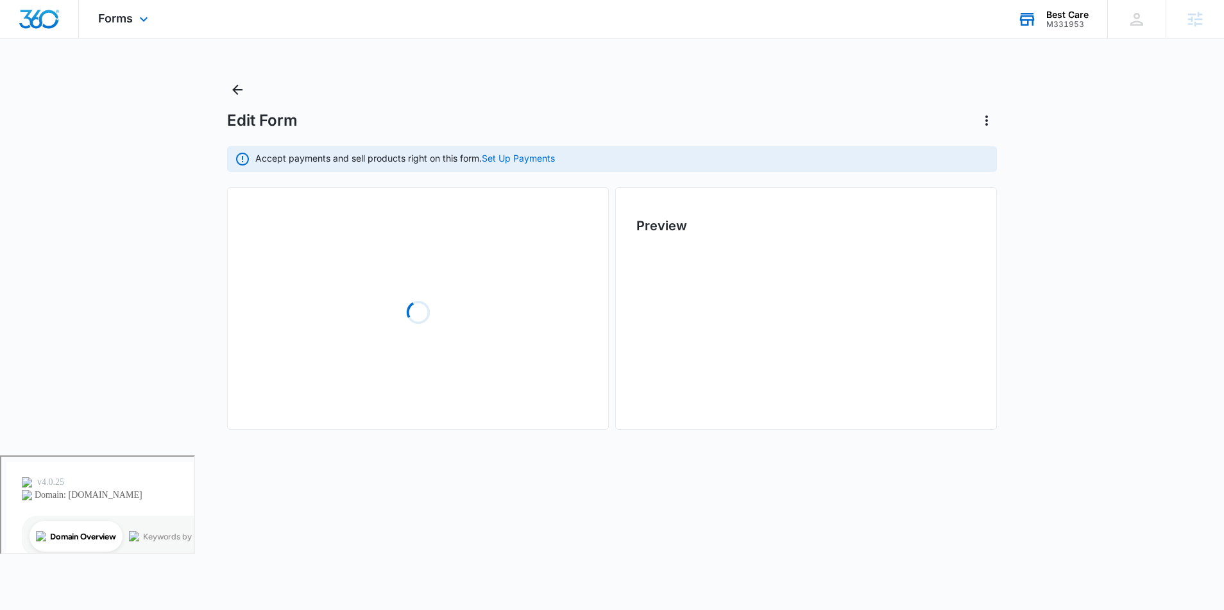
click at [1078, 32] on div "Best Care M331953 Your Accounts View All" at bounding box center [1052, 19] width 109 height 38
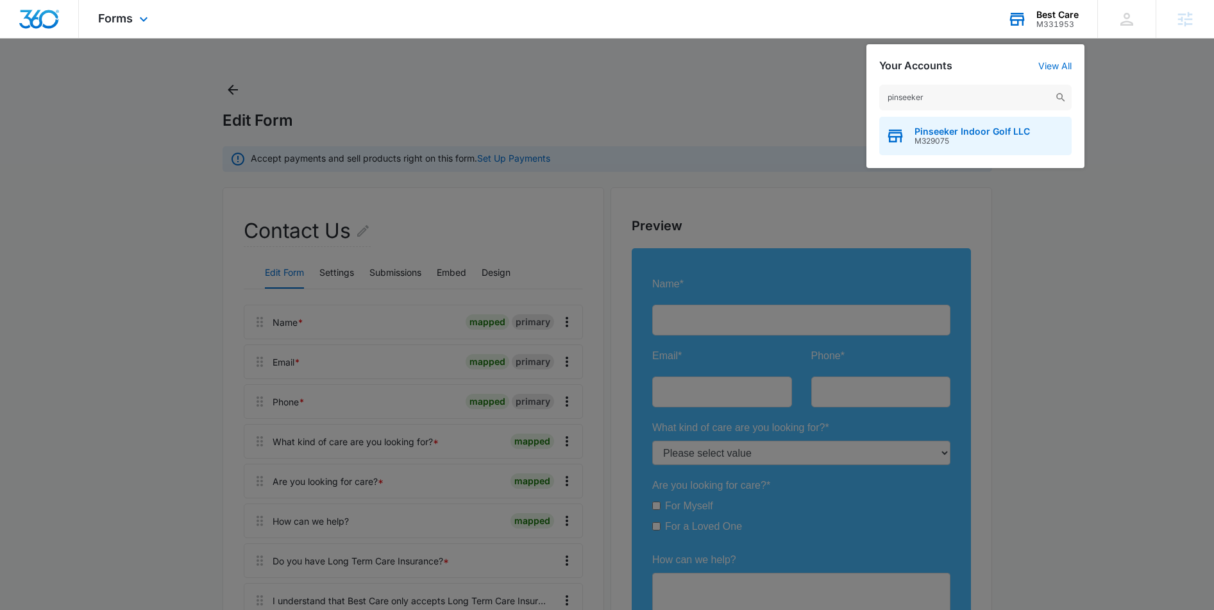
type input "pinseeker"
click at [913, 135] on div "Pinseeker Indoor Golf LLC M329075" at bounding box center [975, 136] width 192 height 38
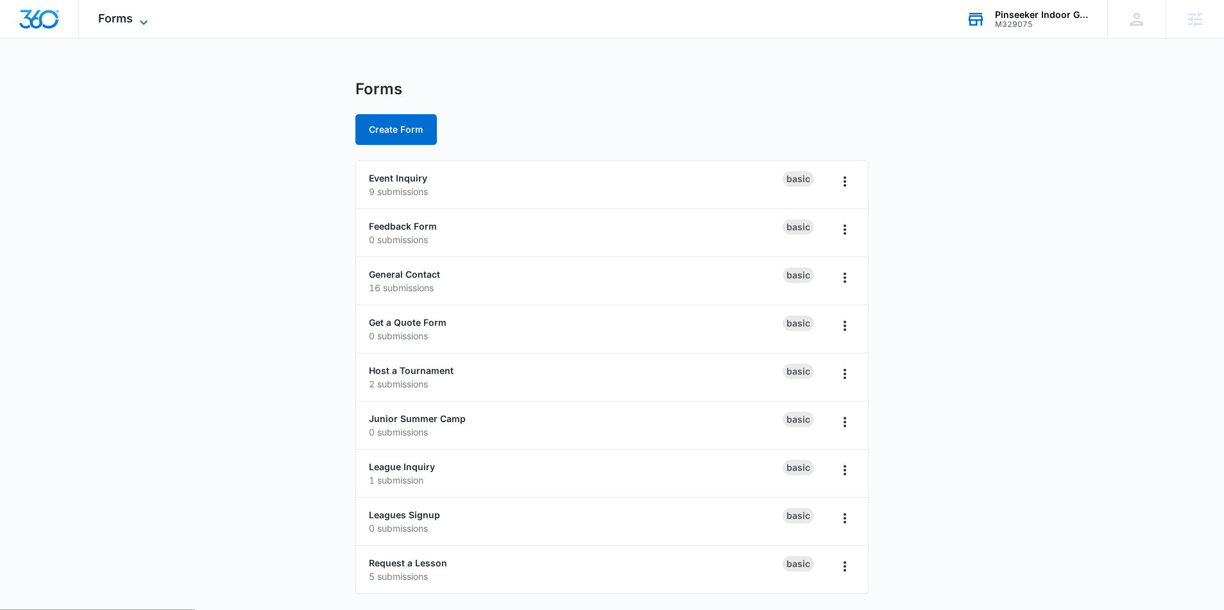
click at [119, 19] on span "Forms" at bounding box center [115, 18] width 35 height 13
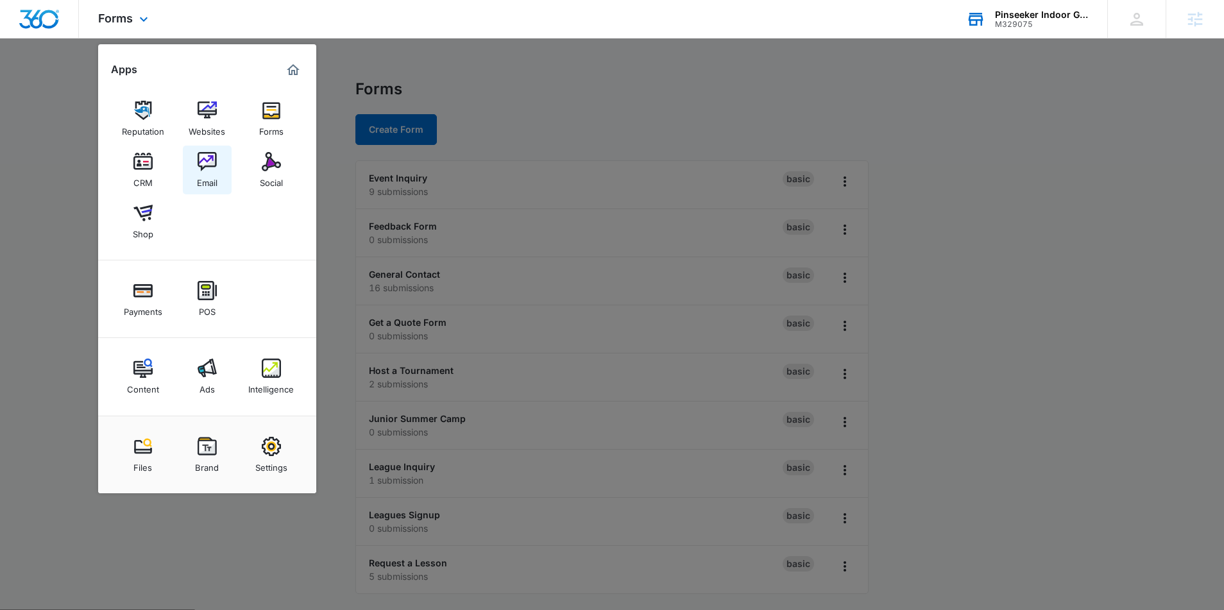
click at [205, 183] on div "Email" at bounding box center [207, 179] width 21 height 17
